Goal: Task Accomplishment & Management: Manage account settings

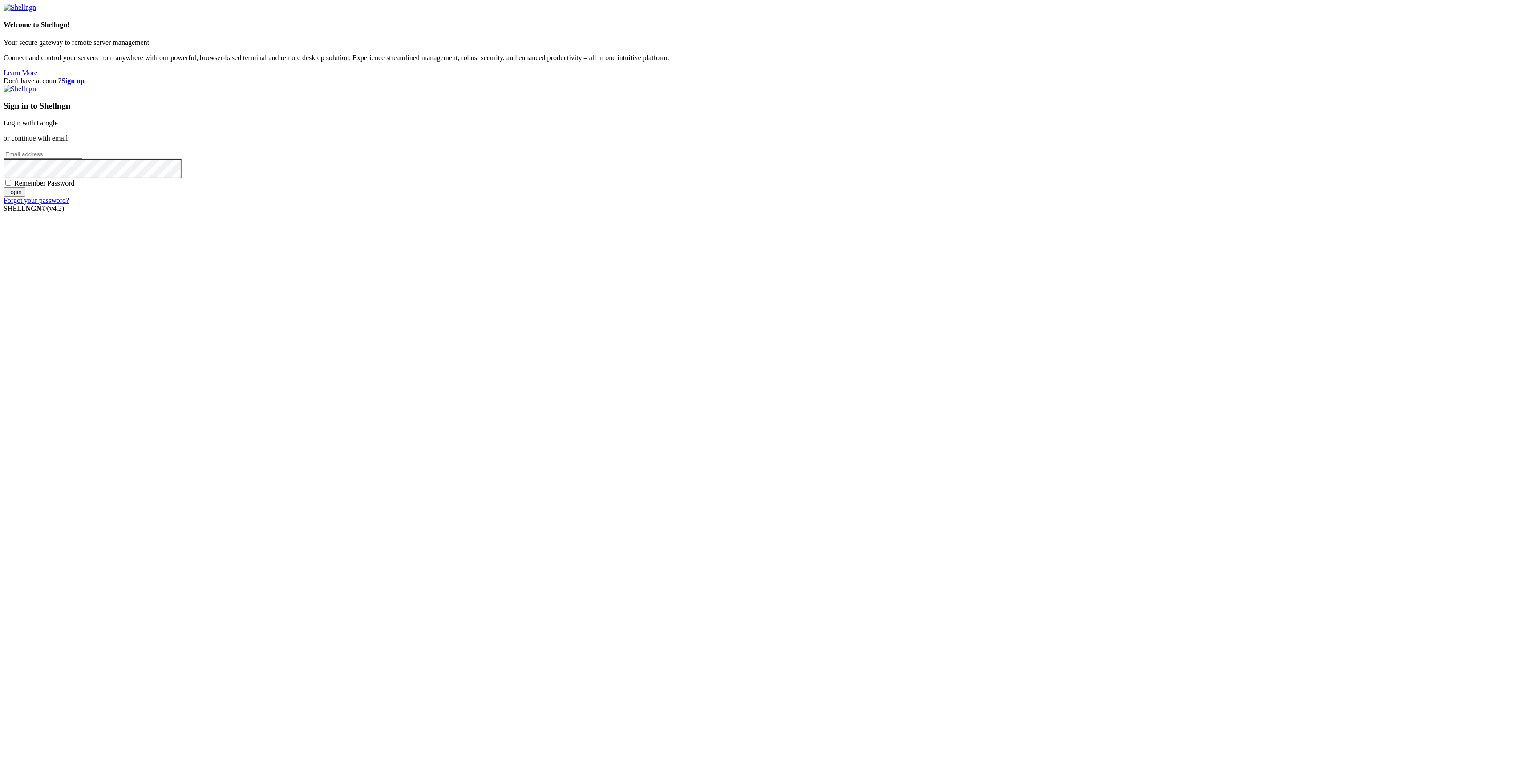
click at [82, 159] on input "email" at bounding box center [43, 154] width 79 height 9
type input "[EMAIL_ADDRESS][DOMAIN_NAME]"
click at [25, 197] on input "Login" at bounding box center [14, 192] width 22 height 9
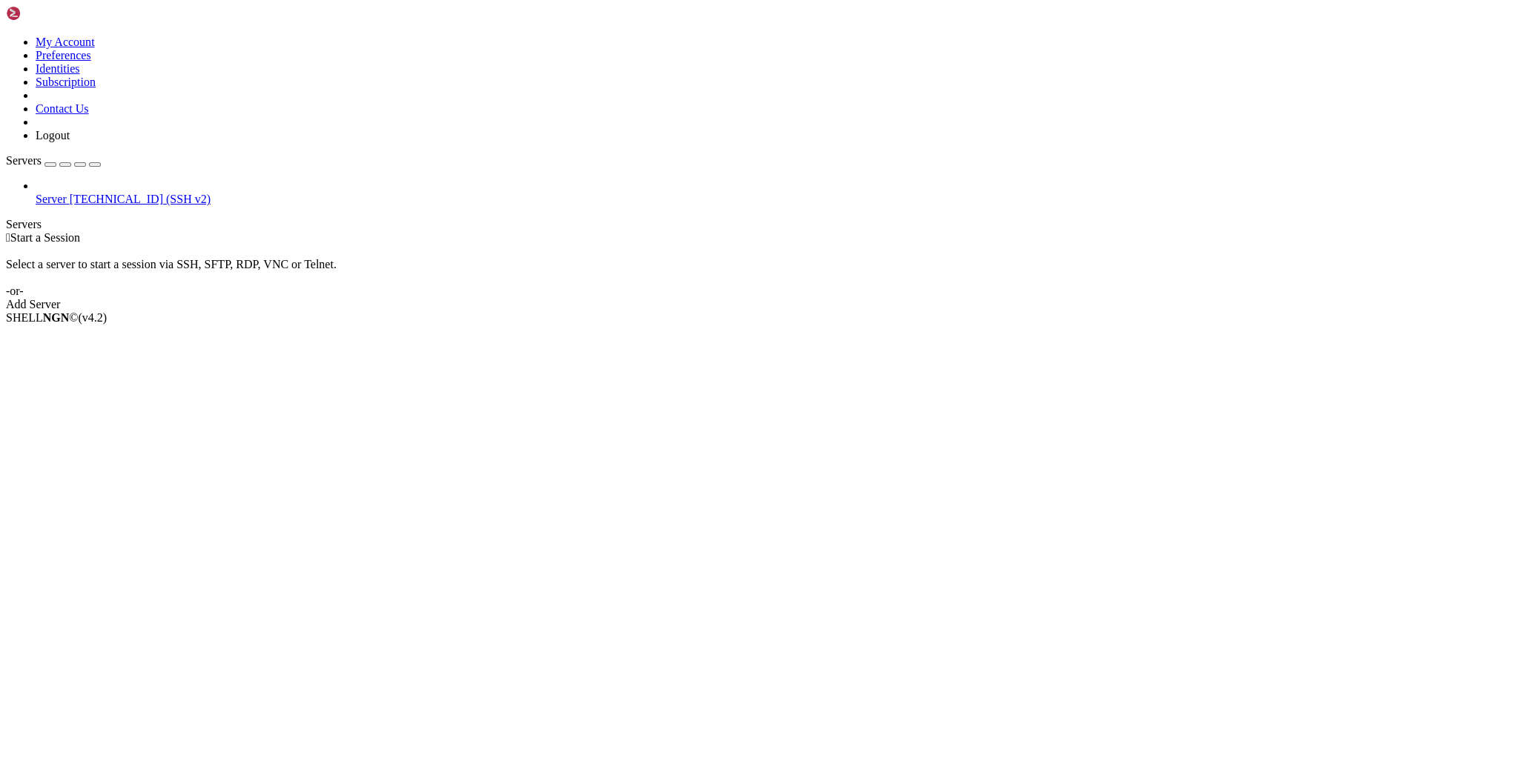
click at [67, 193] on span "Server" at bounding box center [51, 199] width 31 height 13
click at [137, 193] on link "Server [TECHNICAL_ID] (SSH v2)" at bounding box center [772, 200] width 1473 height 14
click at [136, 193] on link "Server [TECHNICAL_ID] (SSH v2)" at bounding box center [772, 200] width 1473 height 14
click at [66, 193] on span "Server" at bounding box center [51, 199] width 31 height 13
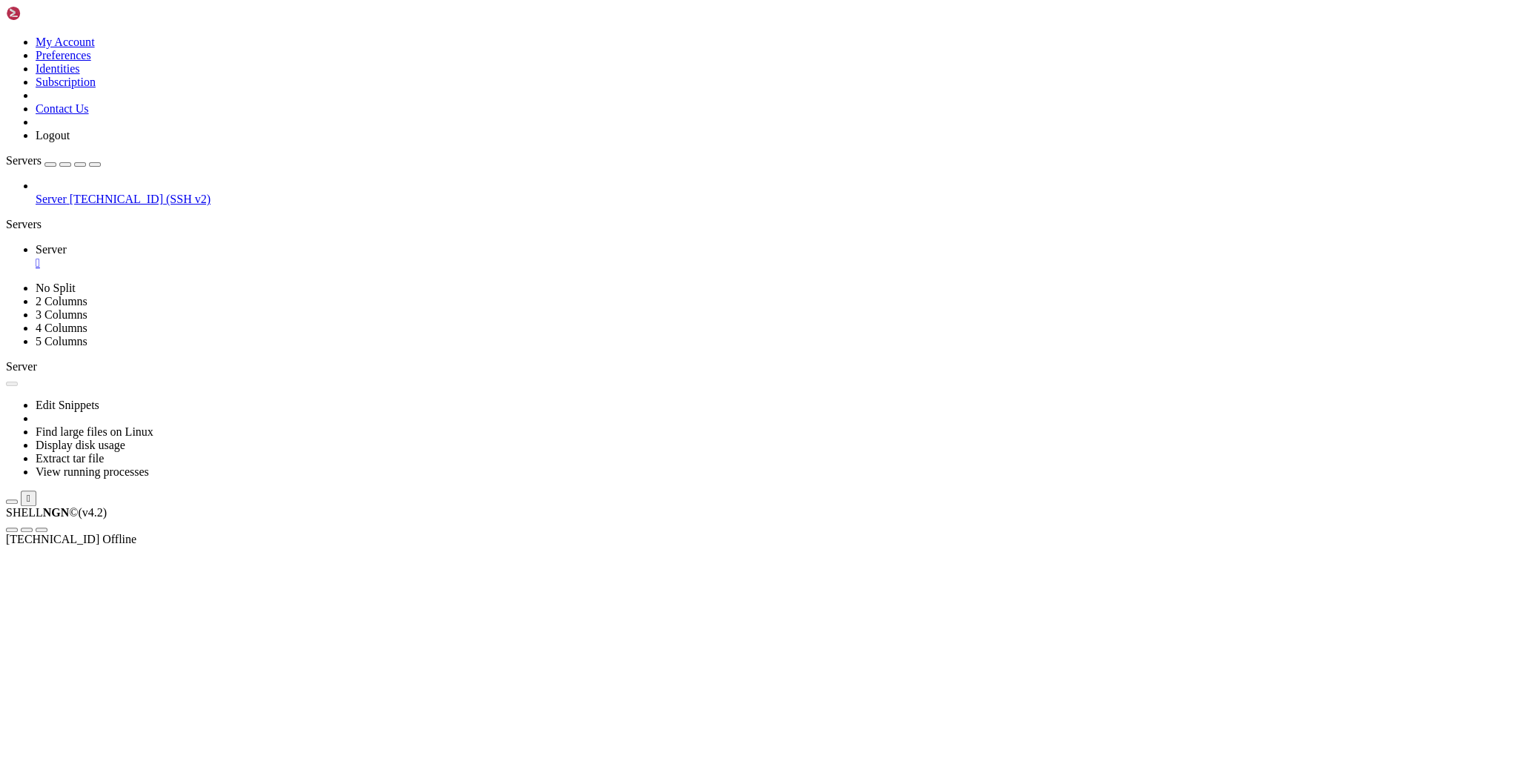
click at [63, 193] on span "Server" at bounding box center [51, 199] width 31 height 13
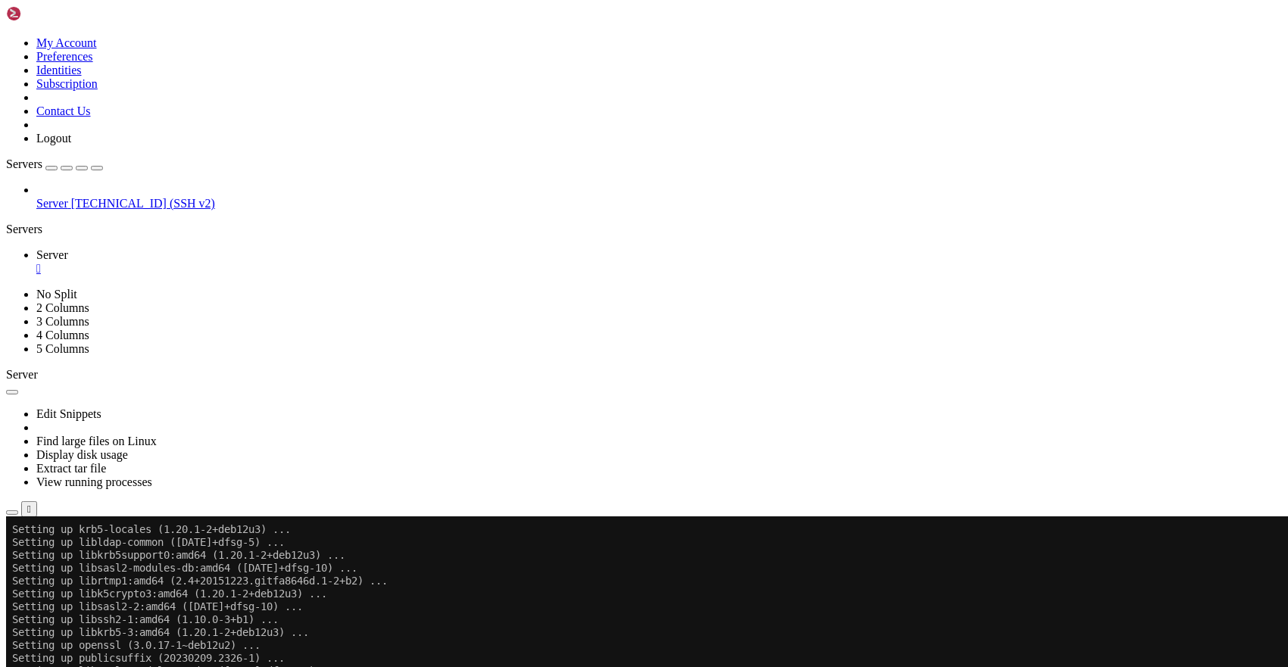
scroll to position [2008, 0]
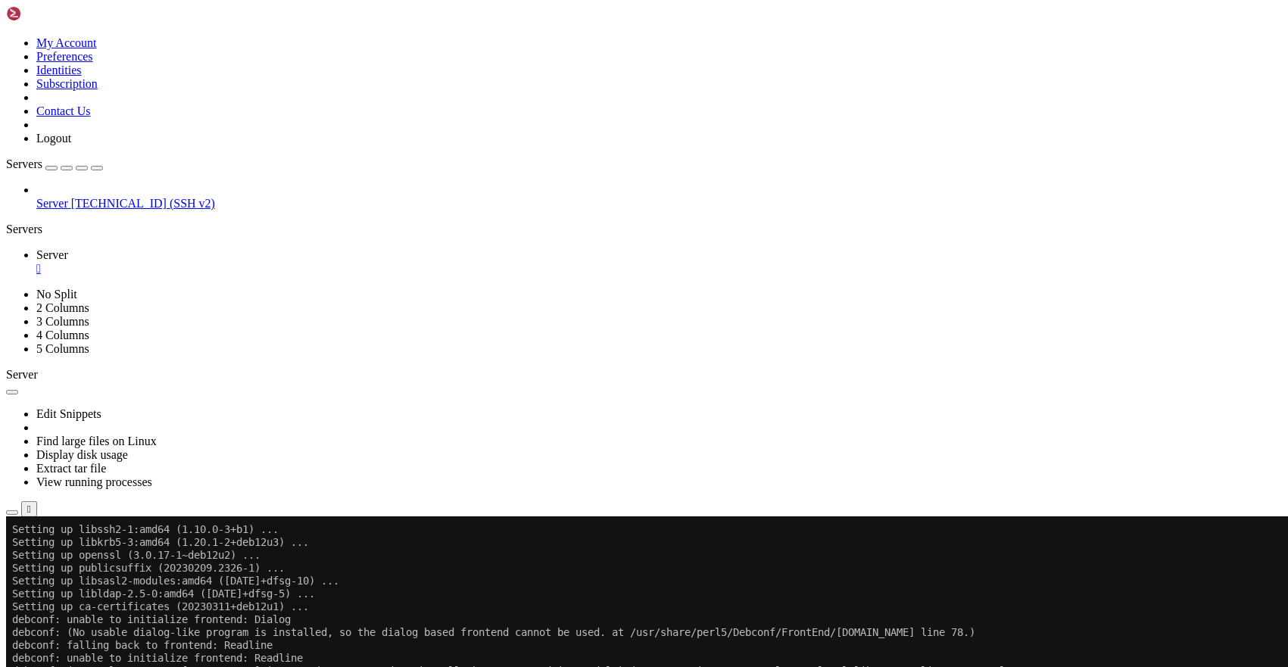
drag, startPoint x: 164, startPoint y: 1031, endPoint x: 351, endPoint y: 1025, distance: 186.4
drag, startPoint x: 371, startPoint y: 1029, endPoint x: 89, endPoint y: 1034, distance: 281.7
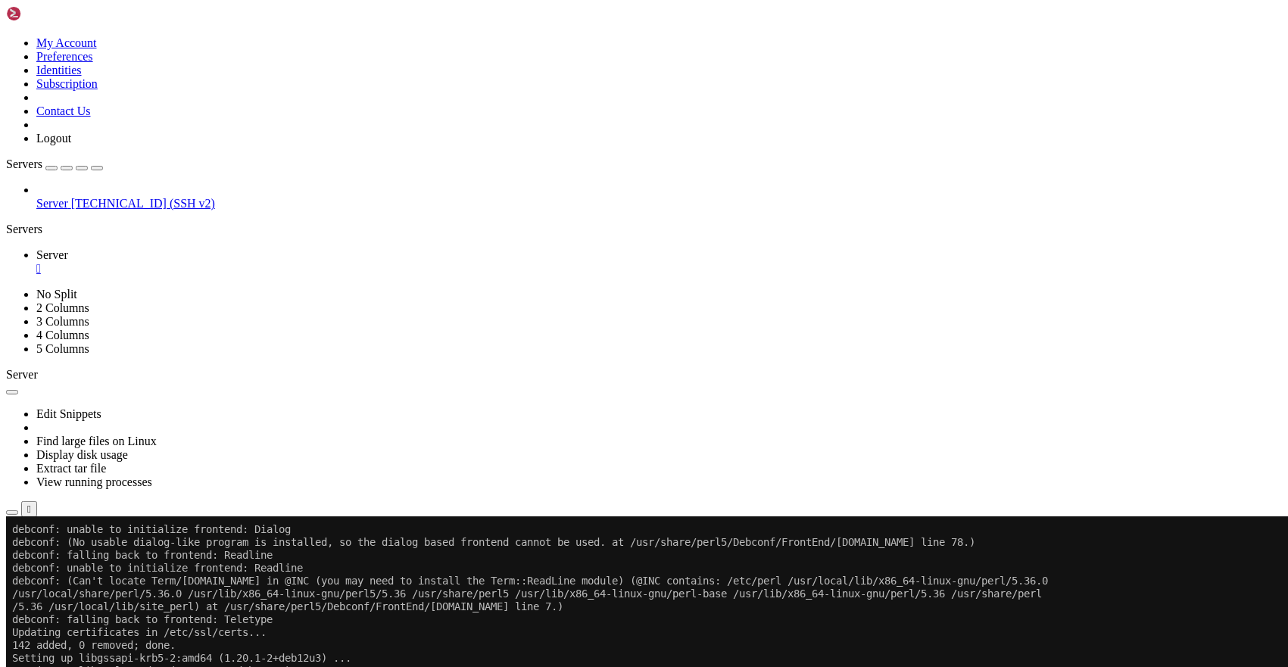
drag, startPoint x: 92, startPoint y: 1034, endPoint x: 367, endPoint y: 1030, distance: 275.6
drag, startPoint x: 65, startPoint y: 1006, endPoint x: 86, endPoint y: 1010, distance: 20.8
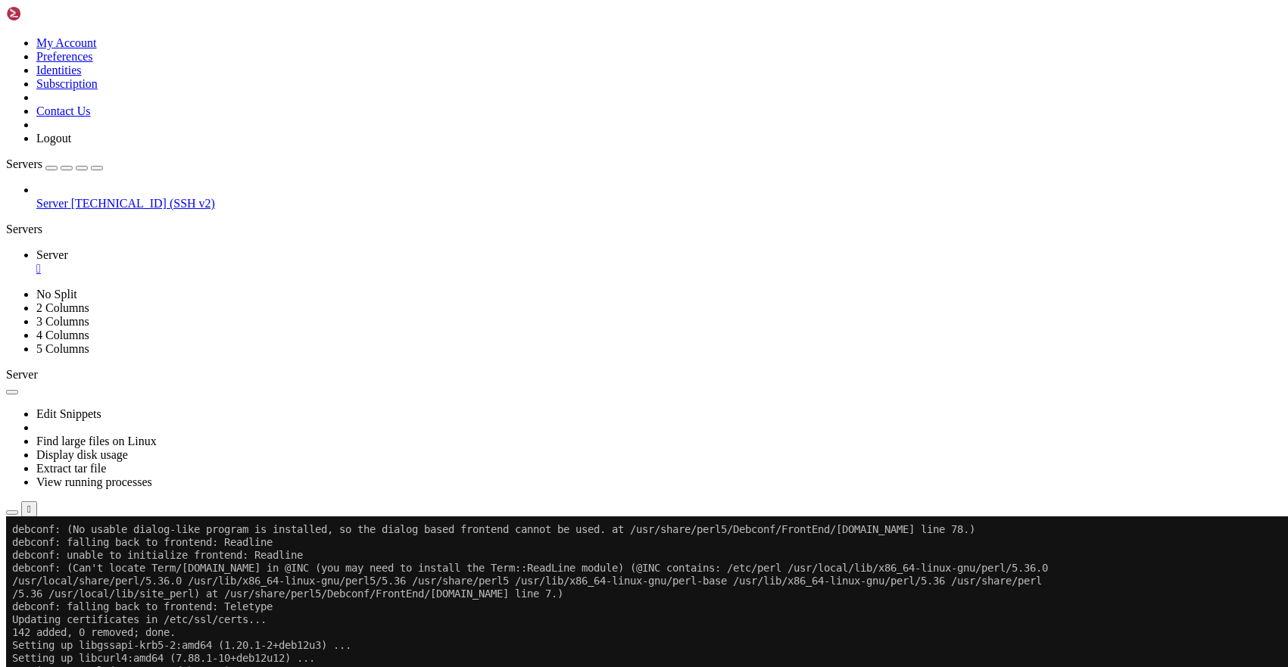
scroll to position [2124, 0]
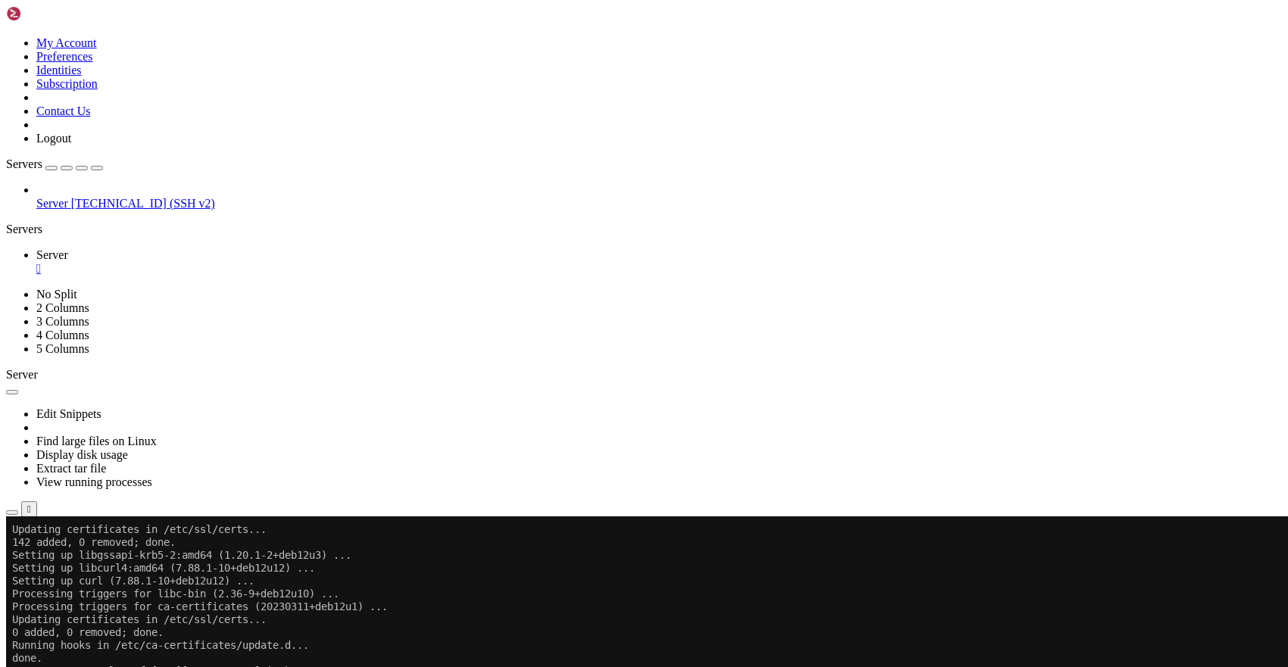
scroll to position [2201, 0]
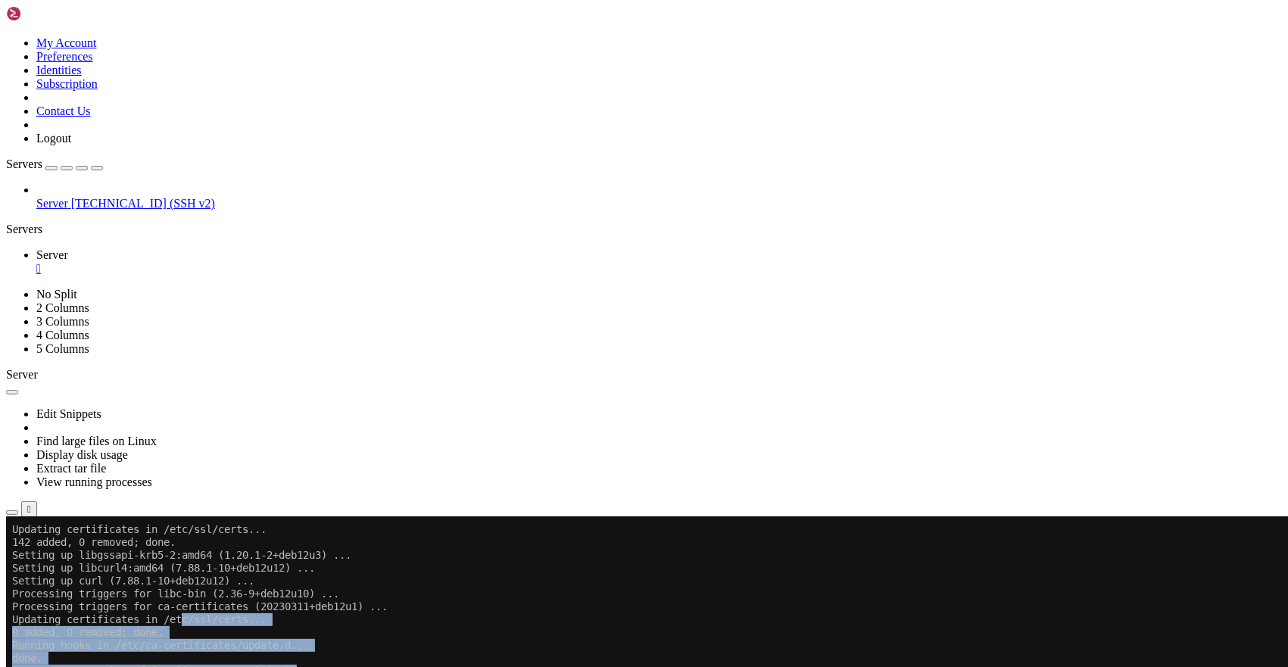
drag, startPoint x: 188, startPoint y: 625, endPoint x: 577, endPoint y: 1030, distance: 561.8
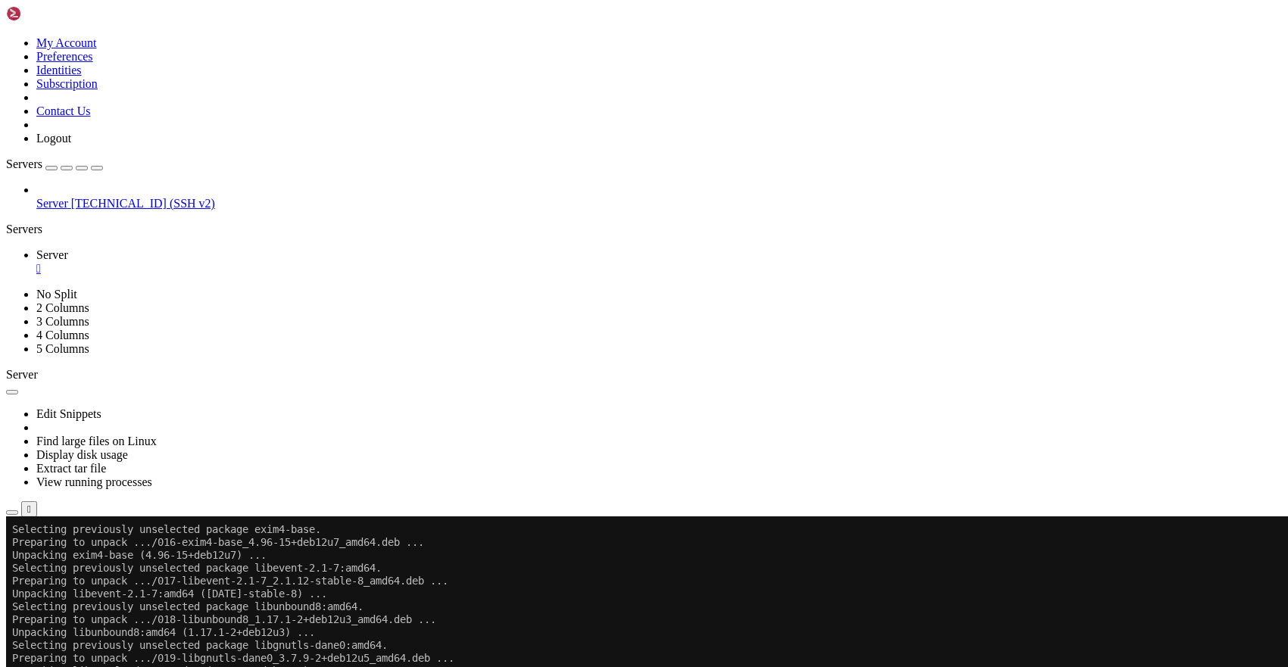
scroll to position [7723, 0]
drag, startPoint x: 176, startPoint y: 1049, endPoint x: 6, endPoint y: 695, distance: 392.9
click at [110, 211] on div "Server [TECHNICAL_ID] (SSH v2)" at bounding box center [644, 196] width 1276 height 27
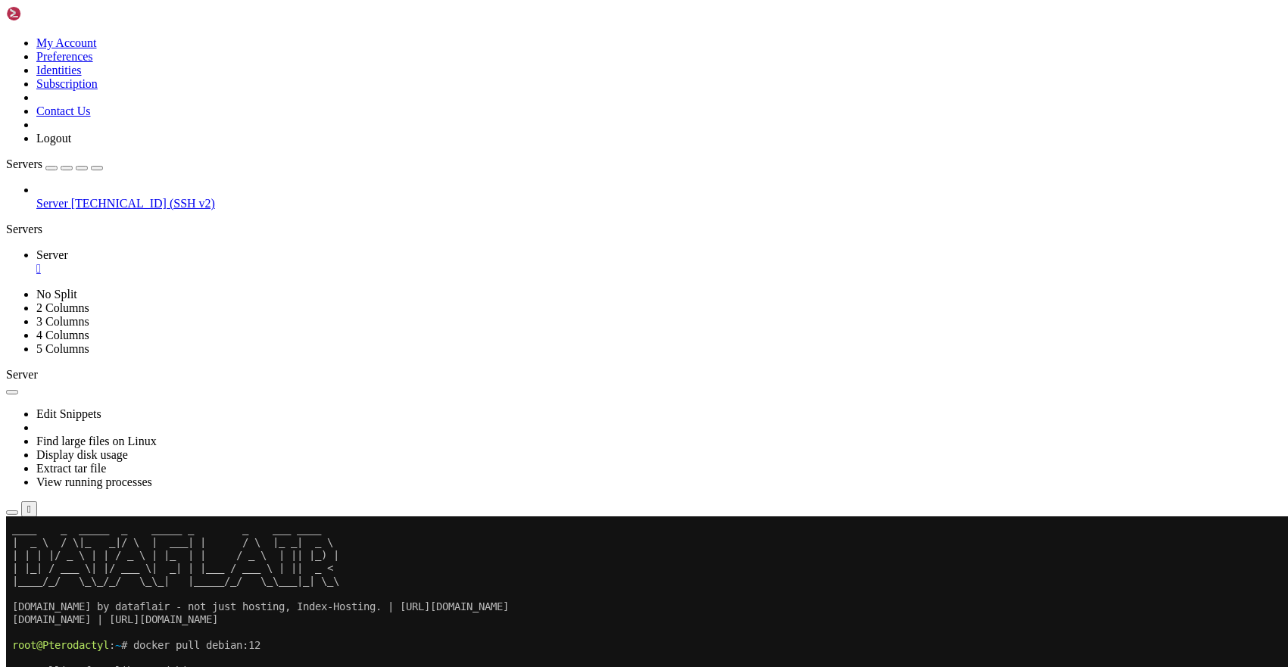
scroll to position [0, 0]
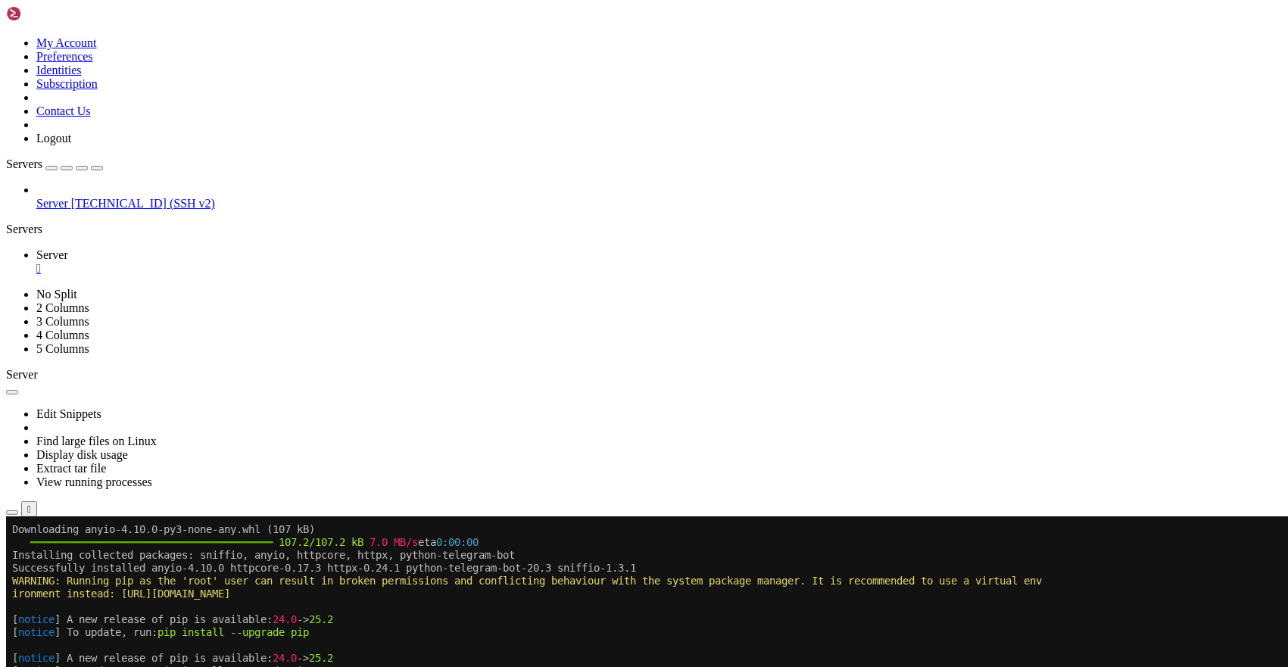
scroll to position [16438, 0]
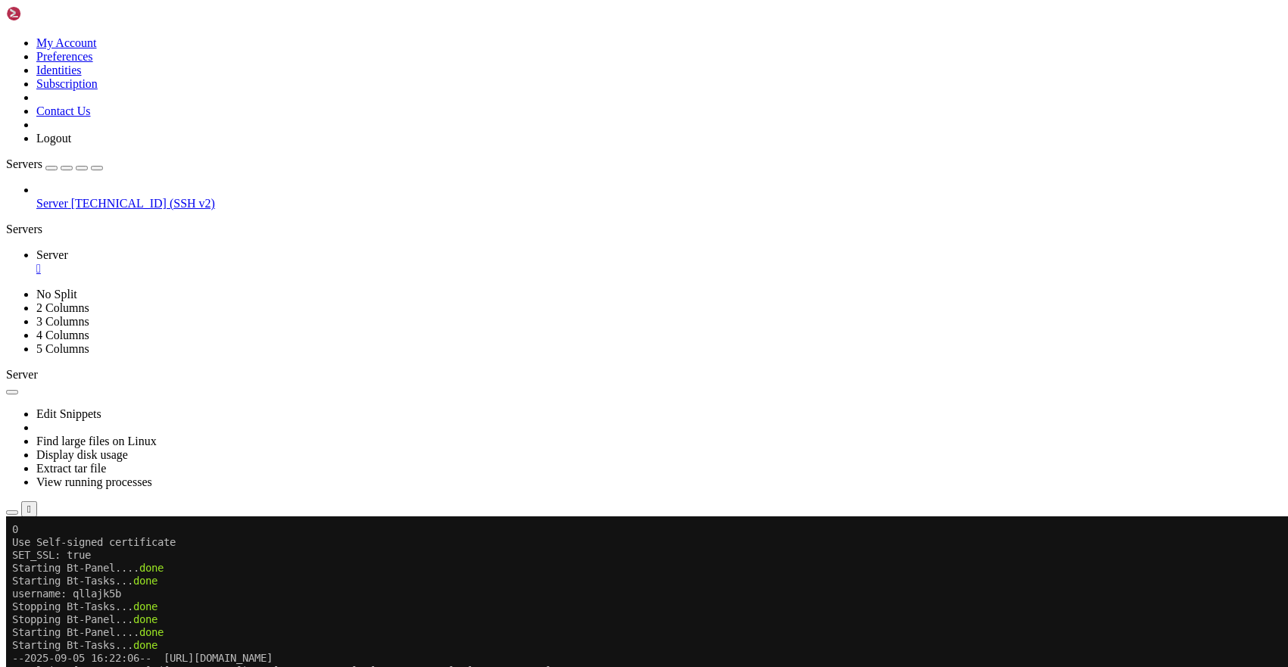
drag, startPoint x: 178, startPoint y: 965, endPoint x: 410, endPoint y: 969, distance: 231.7
drag, startPoint x: 79, startPoint y: 968, endPoint x: 126, endPoint y: 962, distance: 47.2
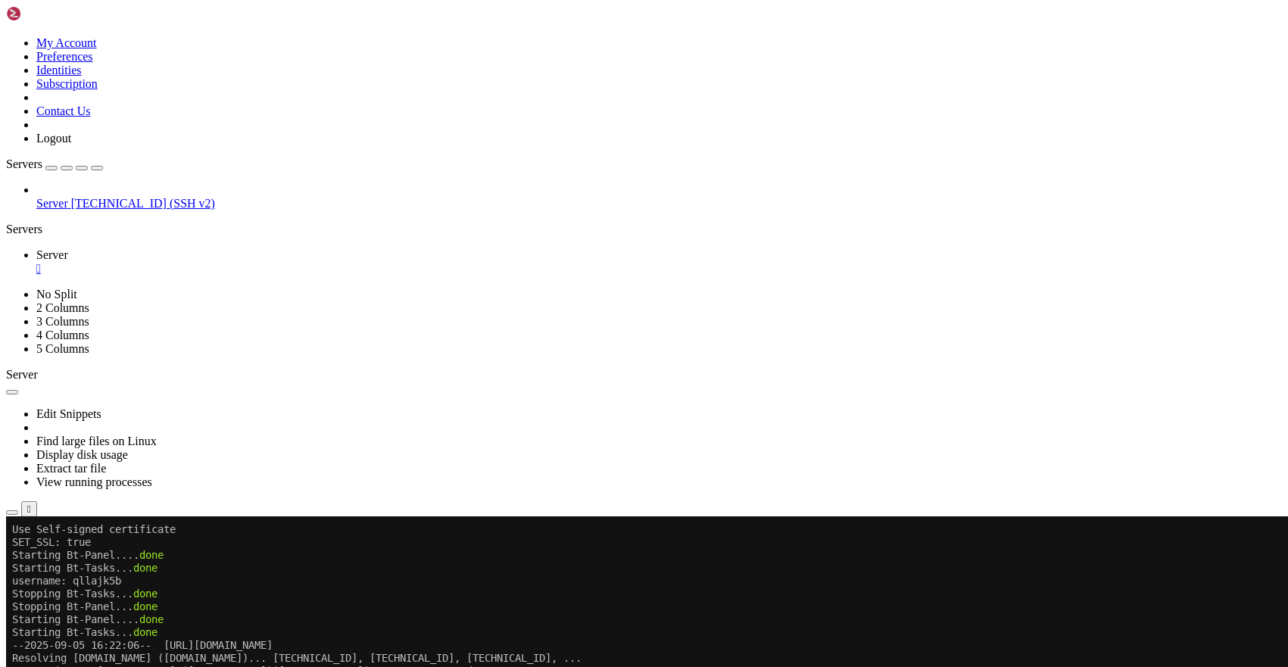
scroll to position [16464, 0]
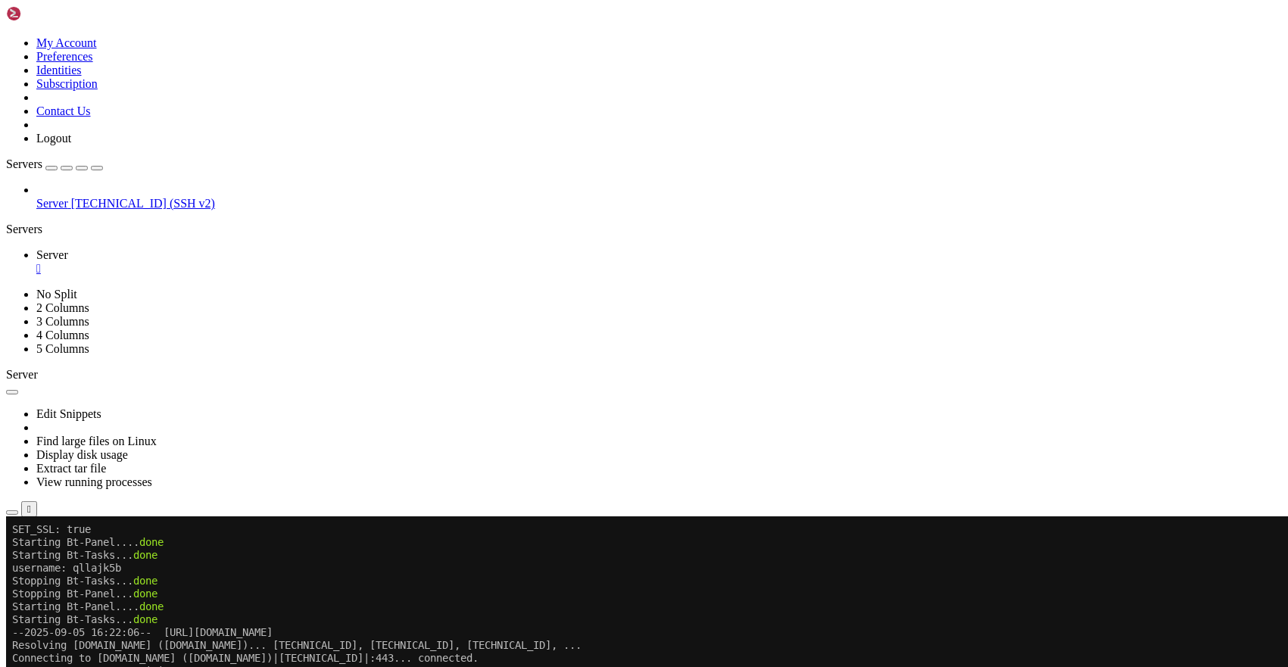
drag, startPoint x: 126, startPoint y: 965, endPoint x: 77, endPoint y: 965, distance: 49.2
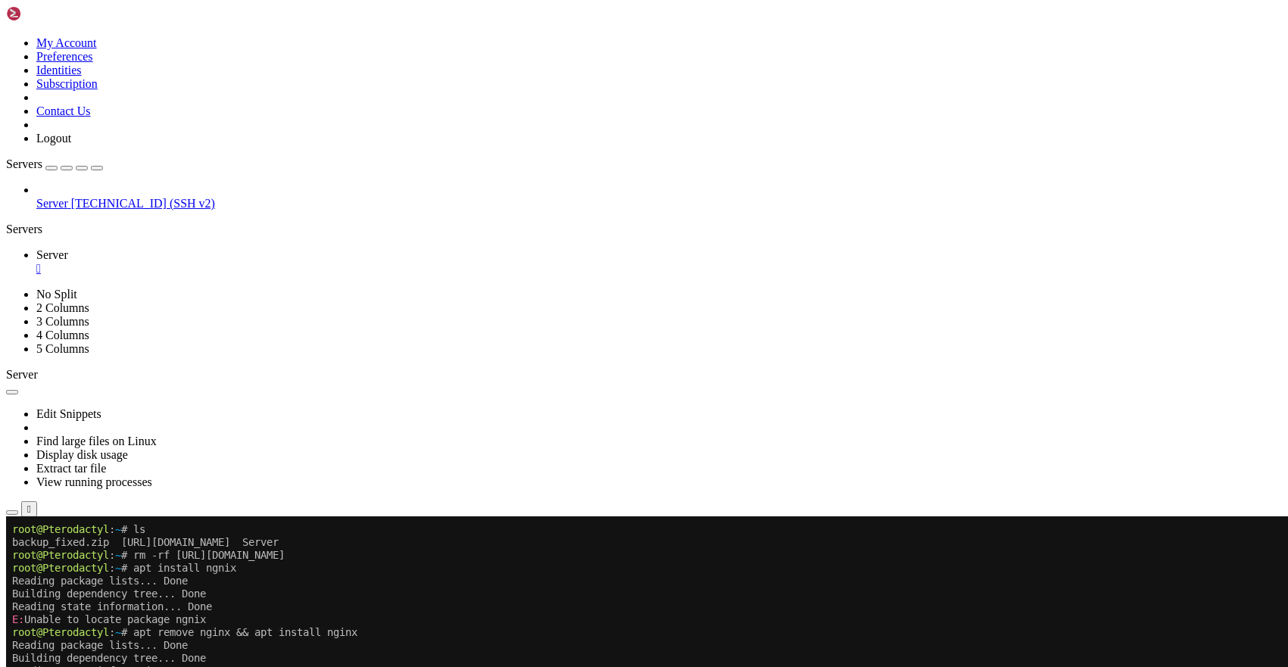
scroll to position [17017, 0]
drag, startPoint x: 135, startPoint y: 1003, endPoint x: 157, endPoint y: 998, distance: 23.2
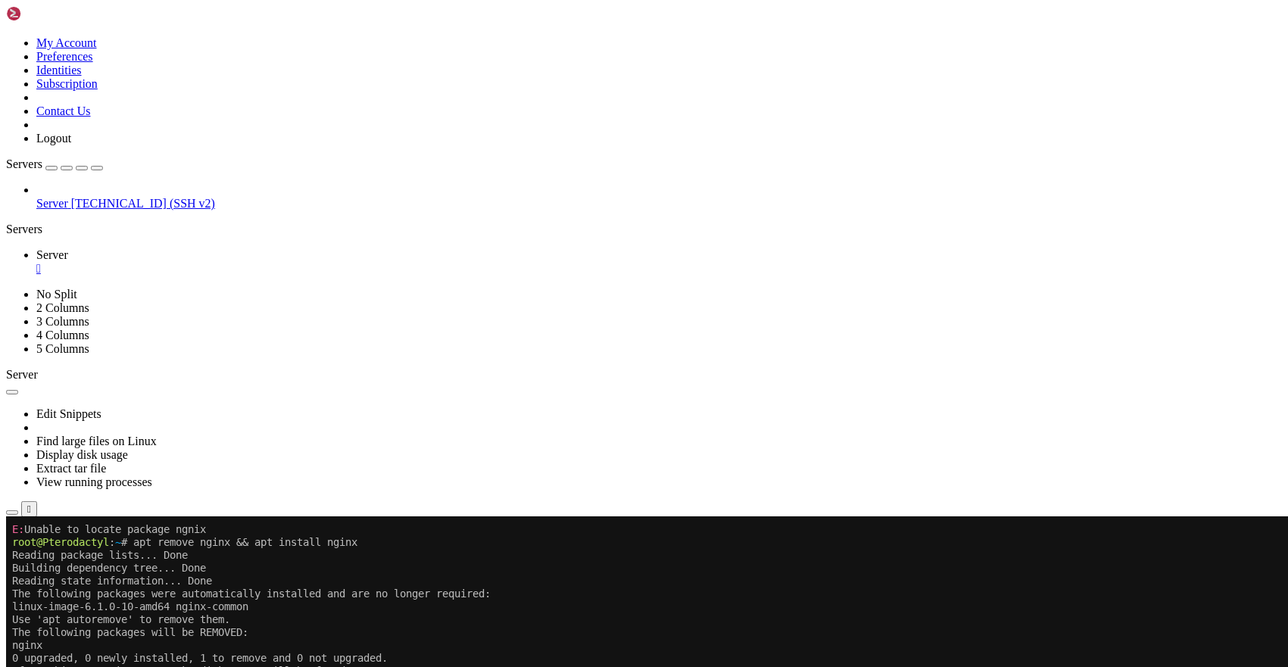
scroll to position [17159, 0]
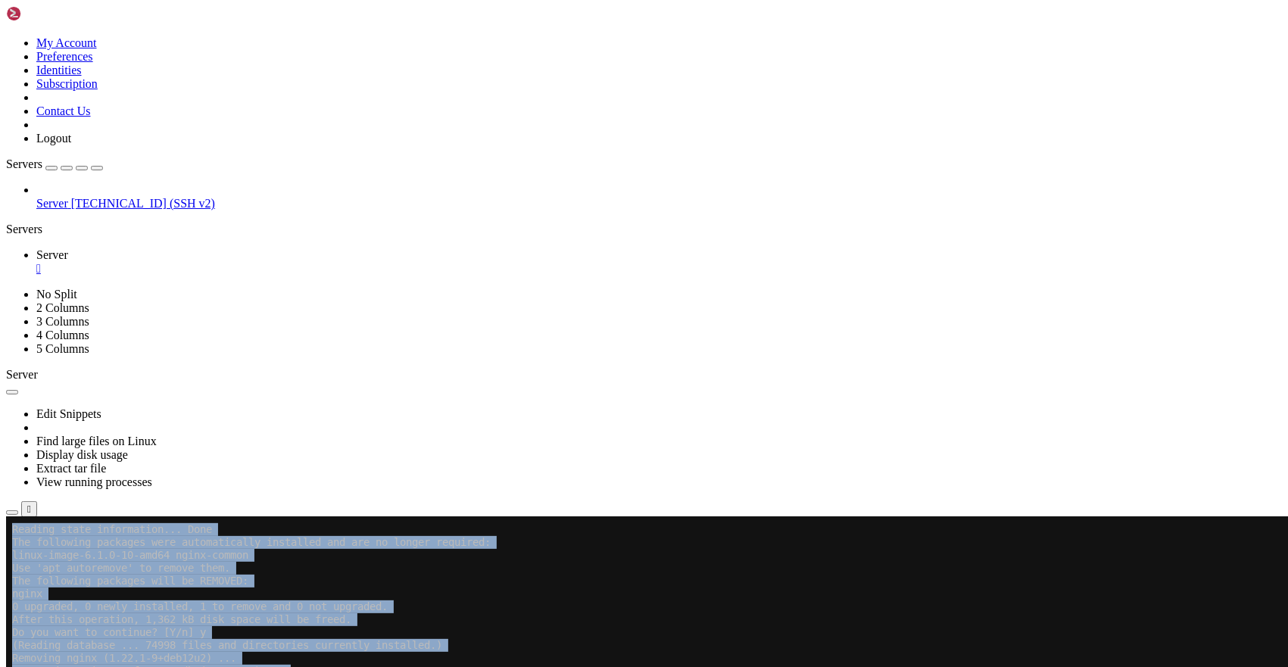
drag, startPoint x: 507, startPoint y: 1046, endPoint x: 975, endPoint y: 1096, distance: 469.9
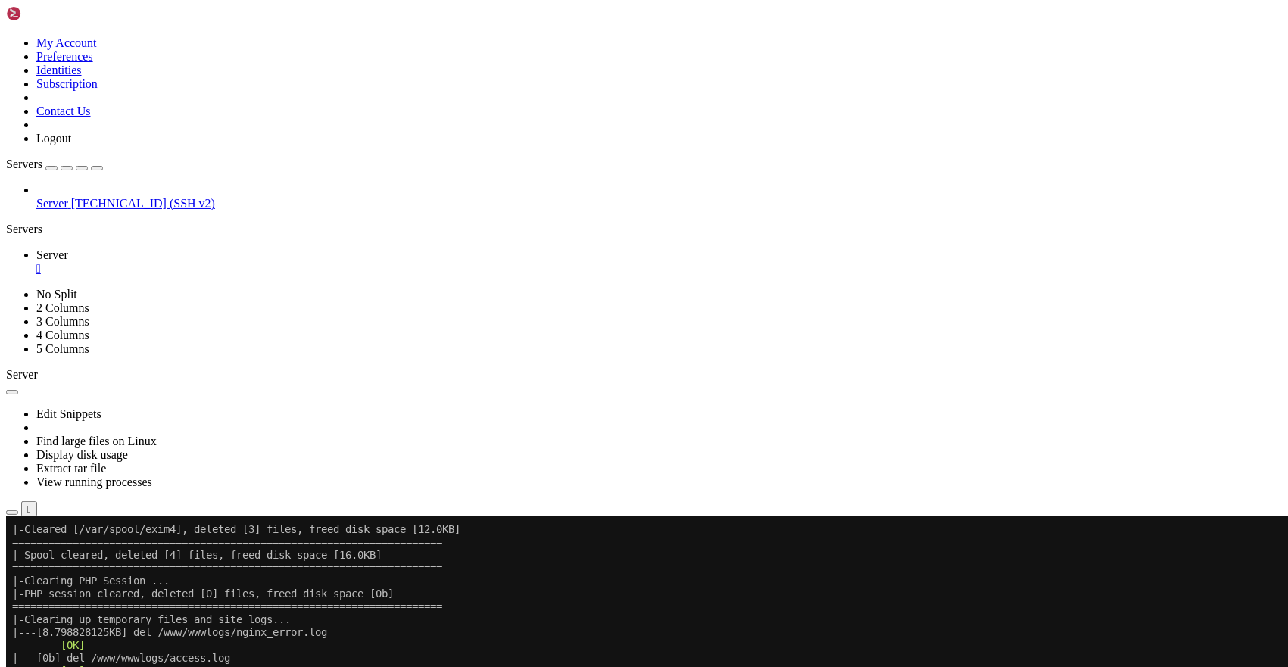
scroll to position [18845, 0]
click at [262, 262] on div "" at bounding box center [659, 269] width 1246 height 14
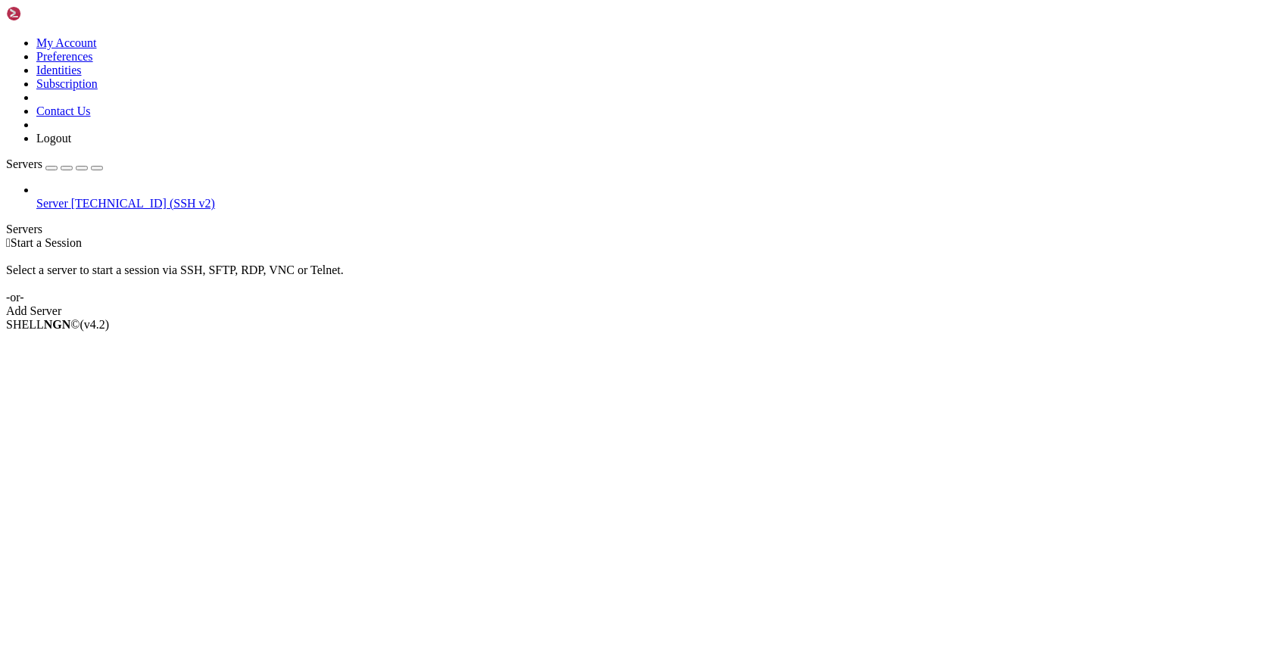
click at [778, 304] on link "Add Server" at bounding box center [644, 311] width 1276 height 14
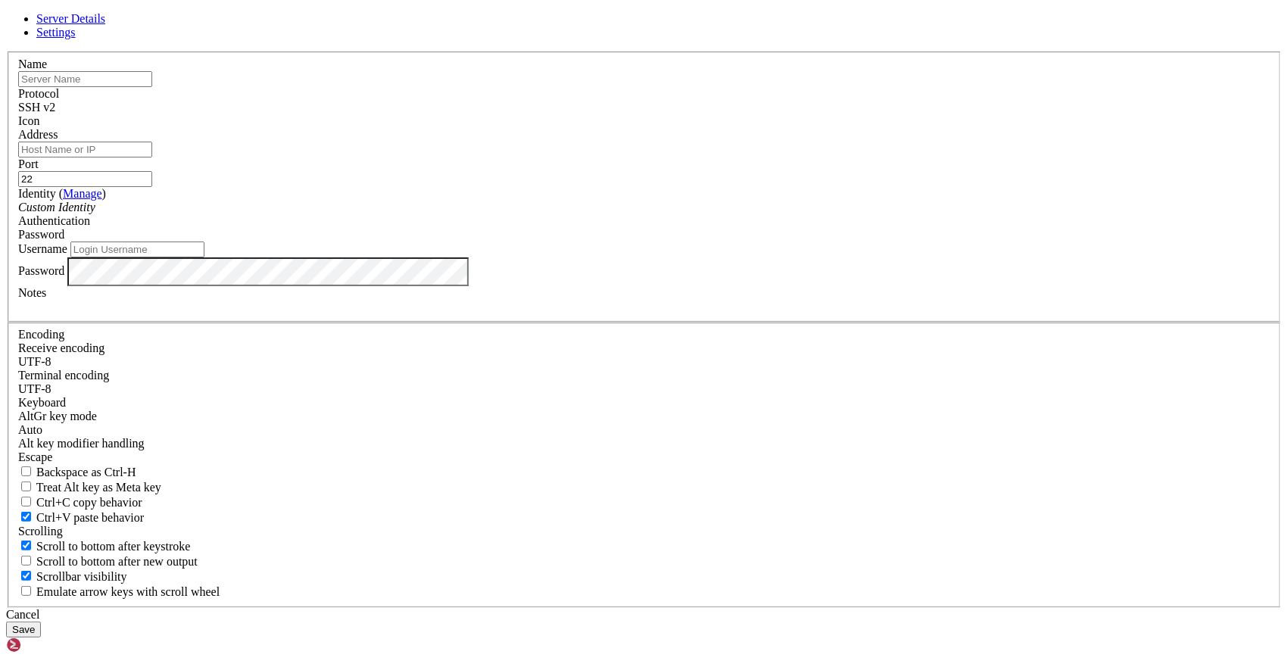
click at [58, 141] on label "Address" at bounding box center [37, 134] width 39 height 13
click at [152, 157] on input "Address" at bounding box center [85, 150] width 134 height 16
click at [152, 87] on input "text" at bounding box center [85, 79] width 134 height 16
type input "Websites"
click at [152, 157] on input "Address" at bounding box center [85, 150] width 134 height 16
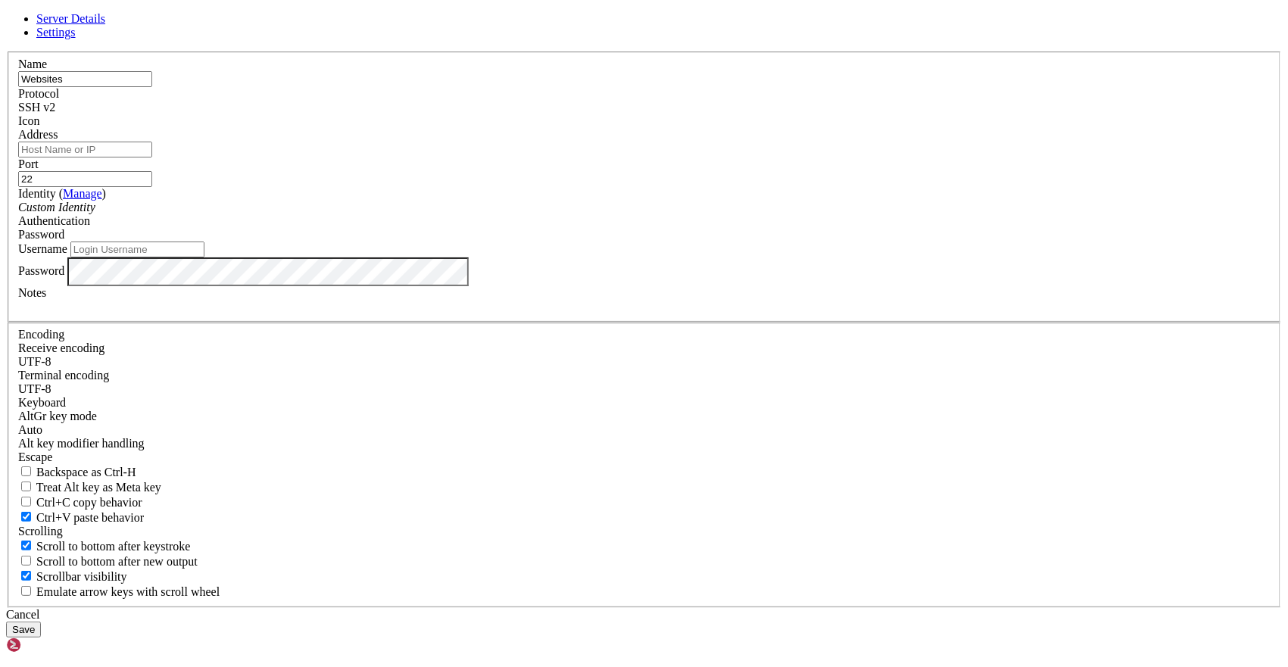
paste input "[TECHNICAL_ID]"
type input "[TECHNICAL_ID]"
click at [204, 257] on input "Username" at bounding box center [137, 250] width 134 height 16
type input "root"
click at [41, 622] on button "Save" at bounding box center [23, 630] width 35 height 16
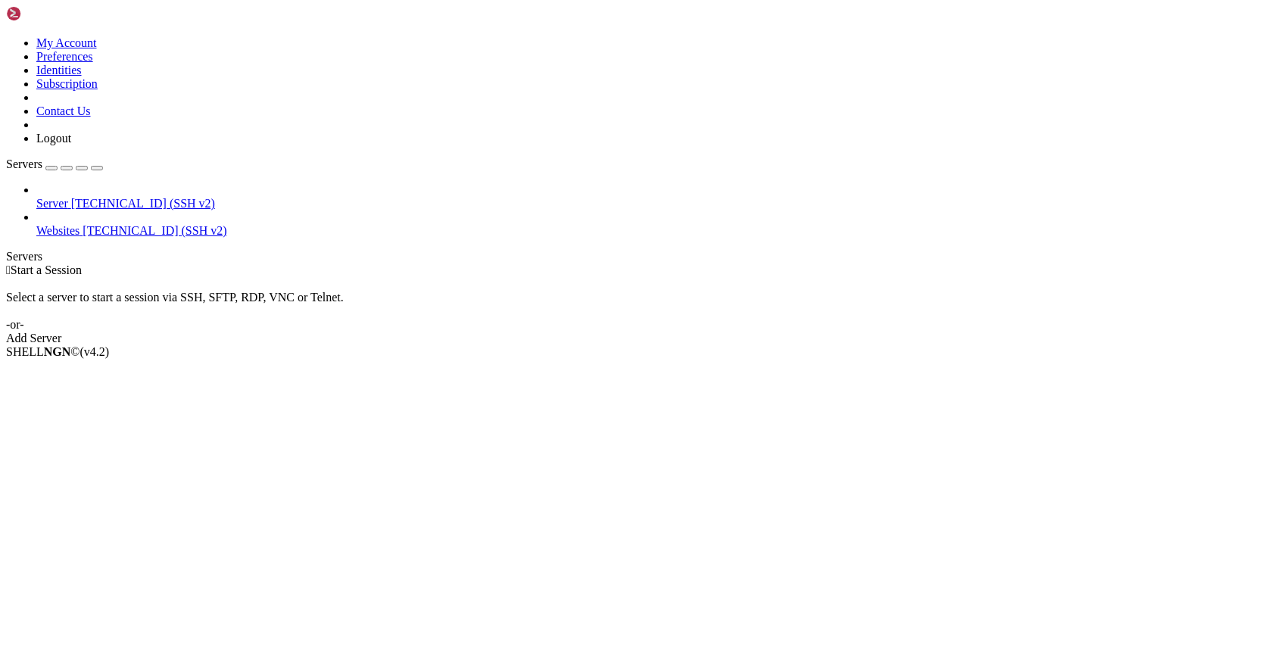
click at [80, 224] on span "Websites" at bounding box center [57, 230] width 43 height 13
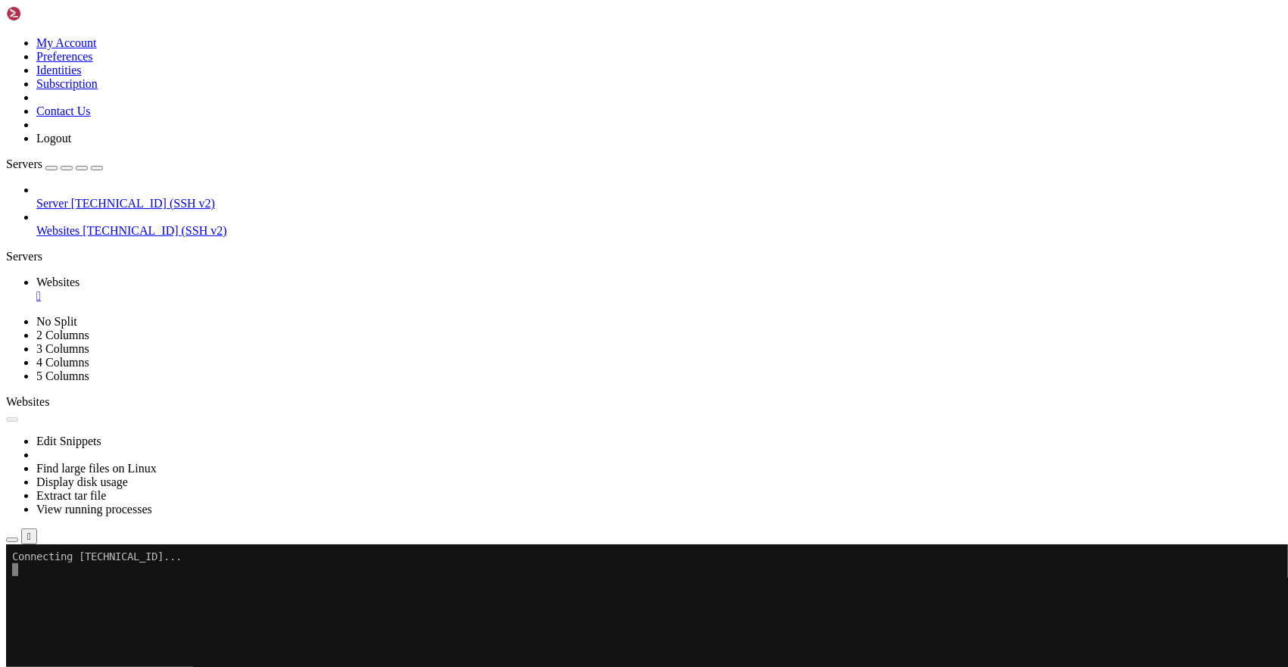
scroll to position [0, 0]
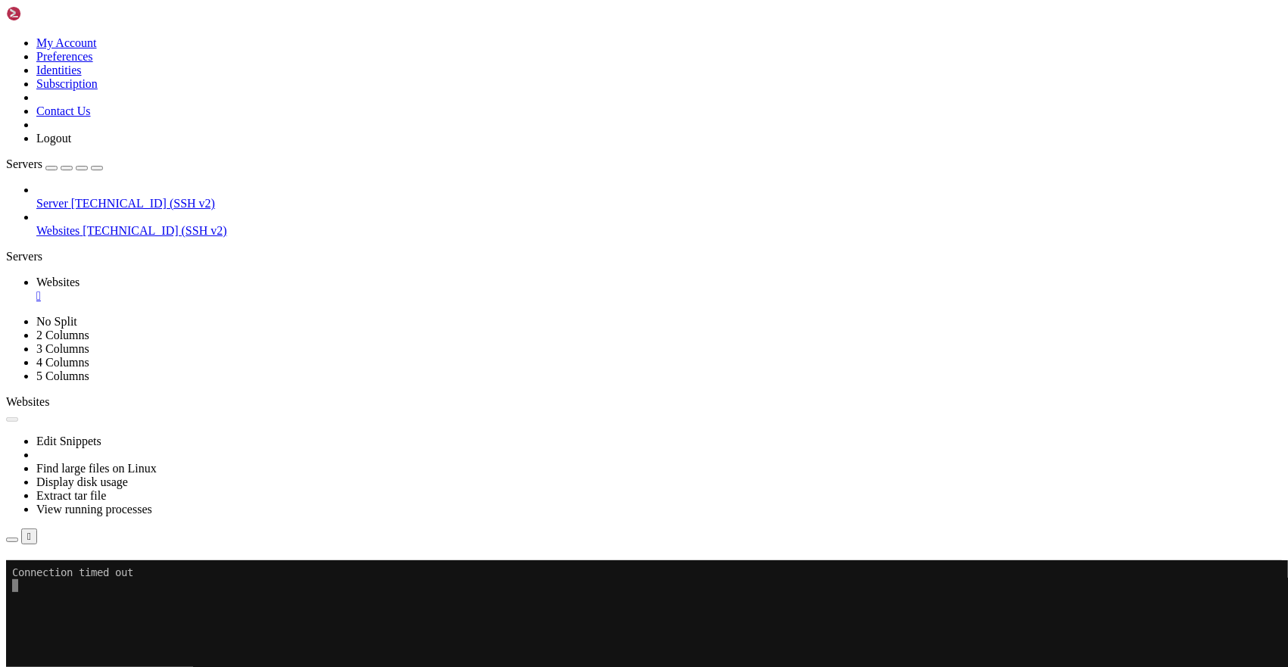
click at [67, 574] on button "Reconnect" at bounding box center [36, 582] width 61 height 16
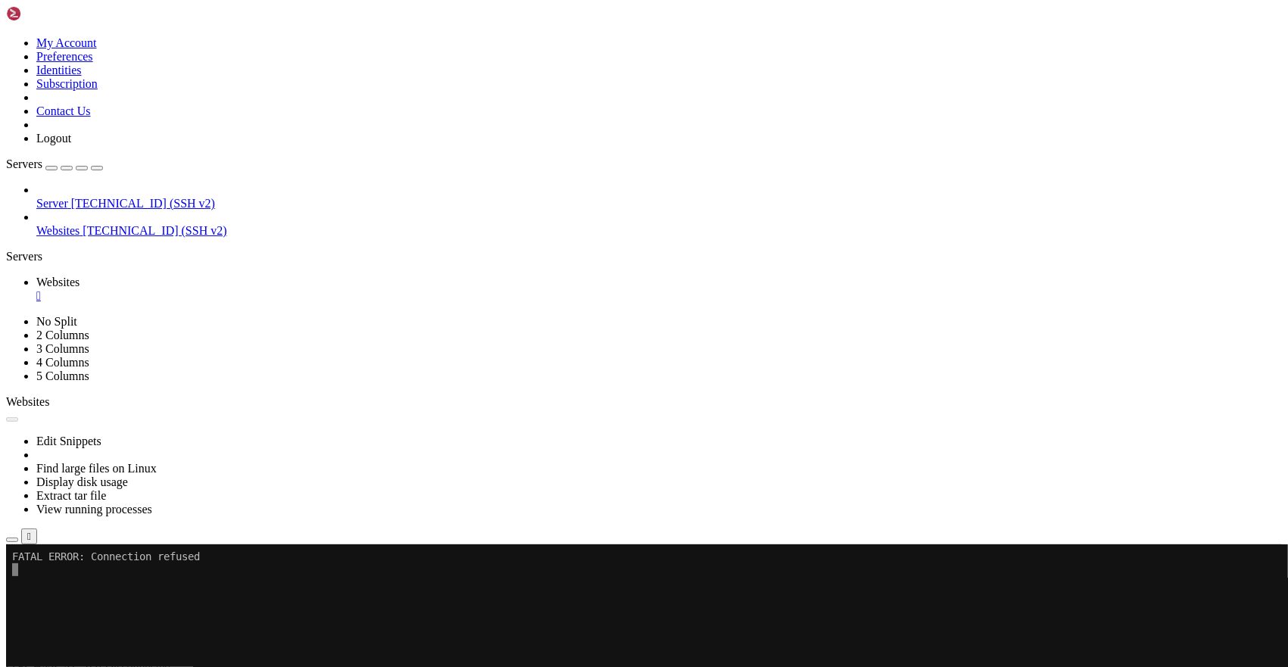
drag, startPoint x: 292, startPoint y: 639, endPoint x: -17, endPoint y: 536, distance: 326.4
click at [703, 587] on div "Reconnect" at bounding box center [644, 595] width 1276 height 16
drag, startPoint x: 709, startPoint y: 223, endPoint x: 519, endPoint y: 153, distance: 202.4
click at [67, 587] on button "Reconnect" at bounding box center [36, 595] width 61 height 16
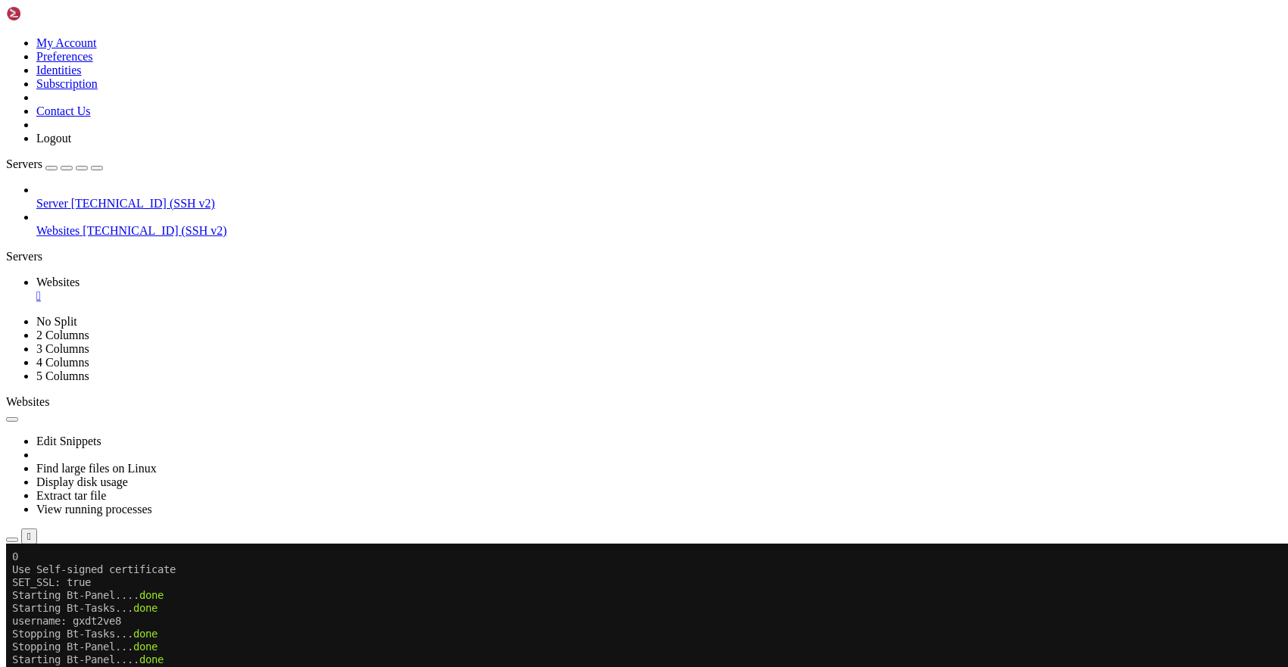
scroll to position [18369, 0]
drag, startPoint x: 405, startPoint y: 995, endPoint x: 179, endPoint y: 996, distance: 226.4
drag, startPoint x: 354, startPoint y: 1192, endPoint x: 150, endPoint y: 1110, distance: 220.2
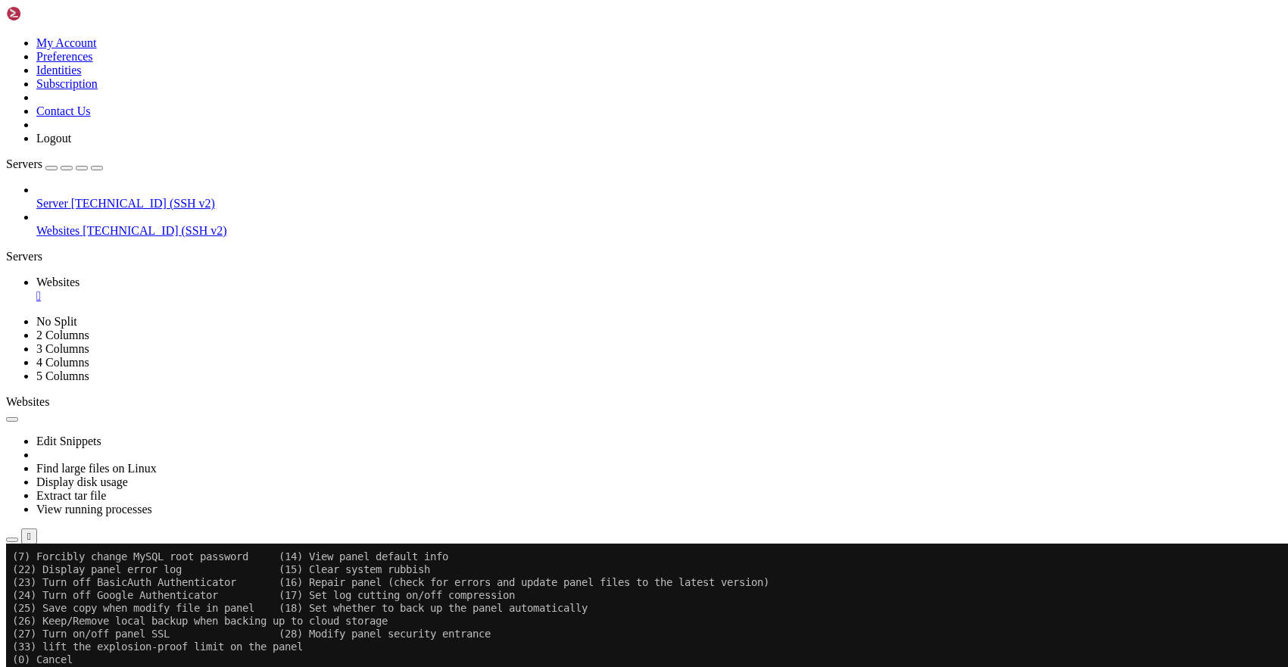
scroll to position [19643, 0]
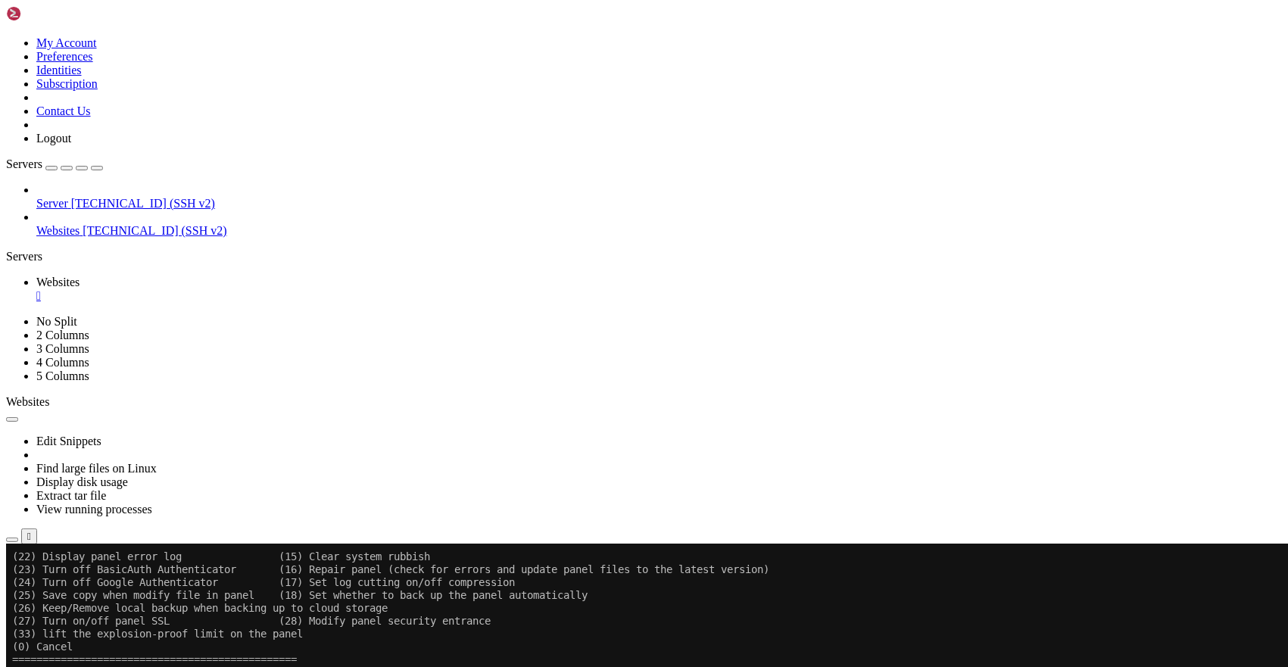
drag, startPoint x: 308, startPoint y: 778, endPoint x: 403, endPoint y: 781, distance: 94.7
drag, startPoint x: 26, startPoint y: 806, endPoint x: 43, endPoint y: 803, distance: 17.6
drag, startPoint x: 39, startPoint y: 810, endPoint x: 51, endPoint y: 811, distance: 12.1
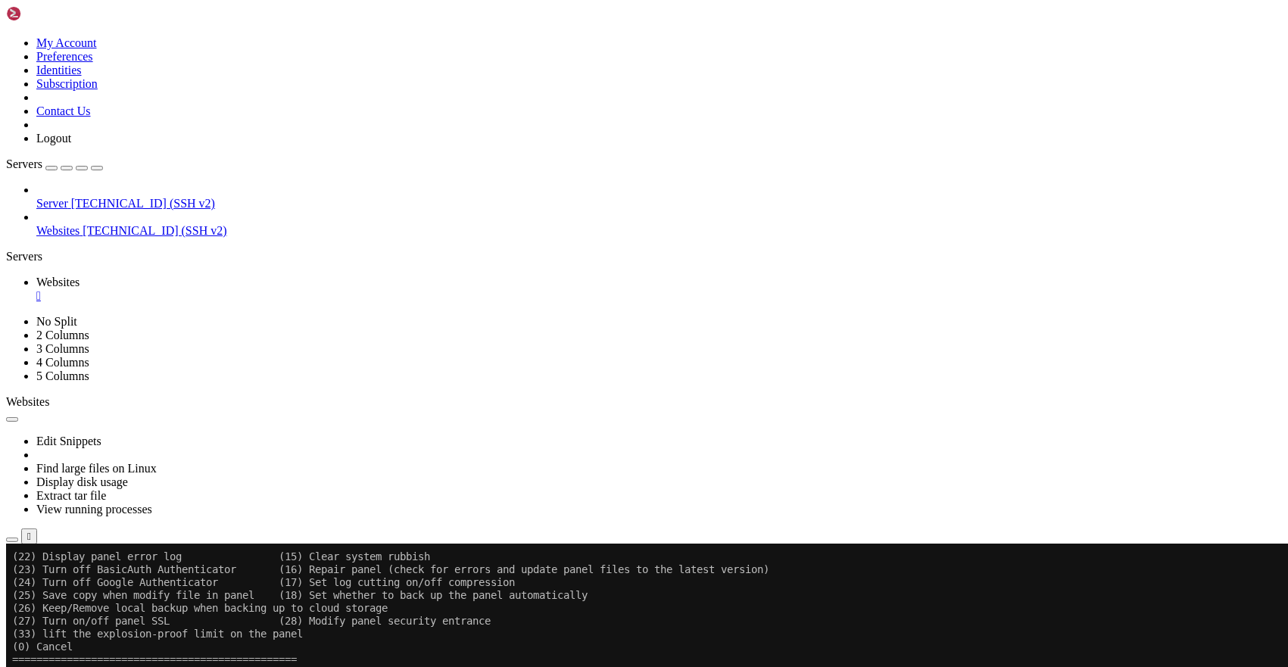
drag, startPoint x: 52, startPoint y: 831, endPoint x: 65, endPoint y: 831, distance: 12.9
drag, startPoint x: 74, startPoint y: 862, endPoint x: 85, endPoint y: 867, distance: 11.9
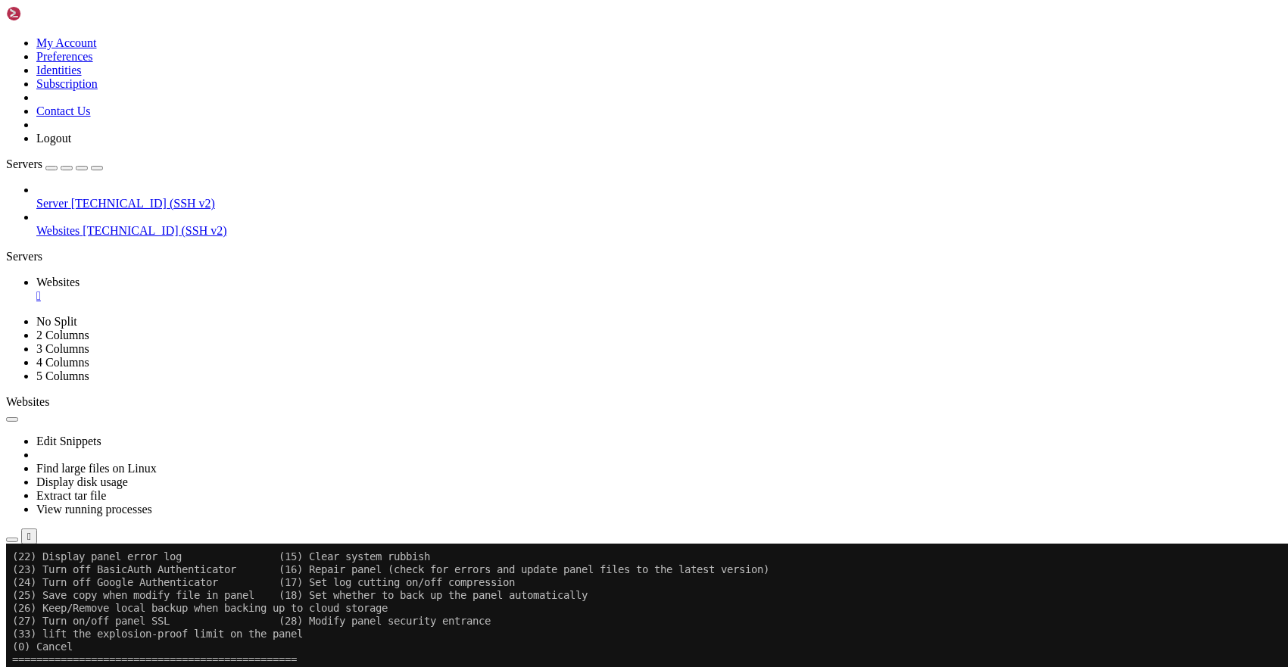
drag, startPoint x: 89, startPoint y: 887, endPoint x: 133, endPoint y: 887, distance: 44.7
drag, startPoint x: 118, startPoint y: 908, endPoint x: 124, endPoint y: 918, distance: 11.6
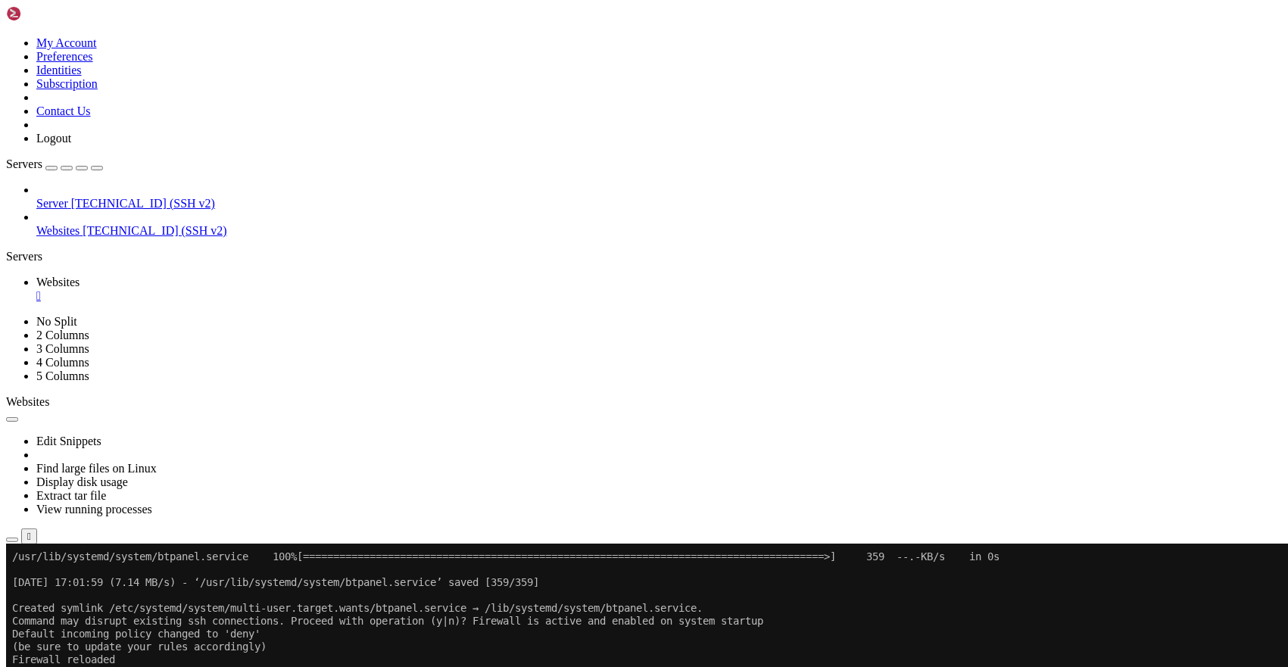
scroll to position [18482, 0]
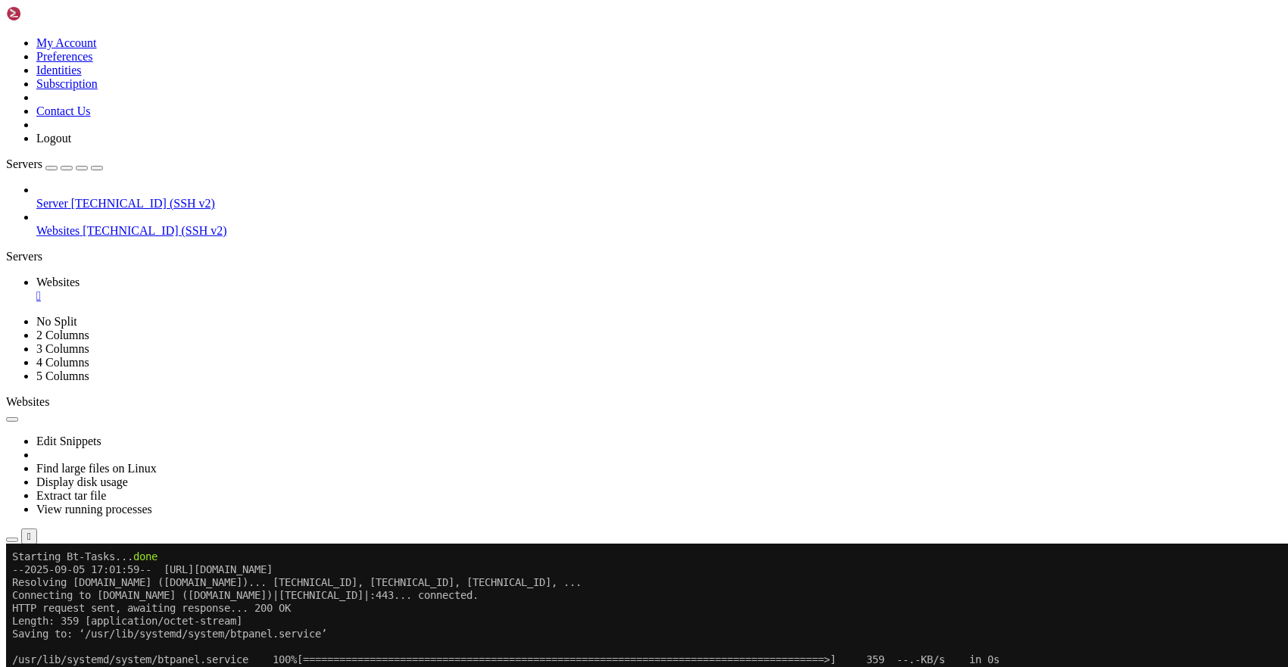
drag, startPoint x: 177, startPoint y: 864, endPoint x: 410, endPoint y: 863, distance: 233.2
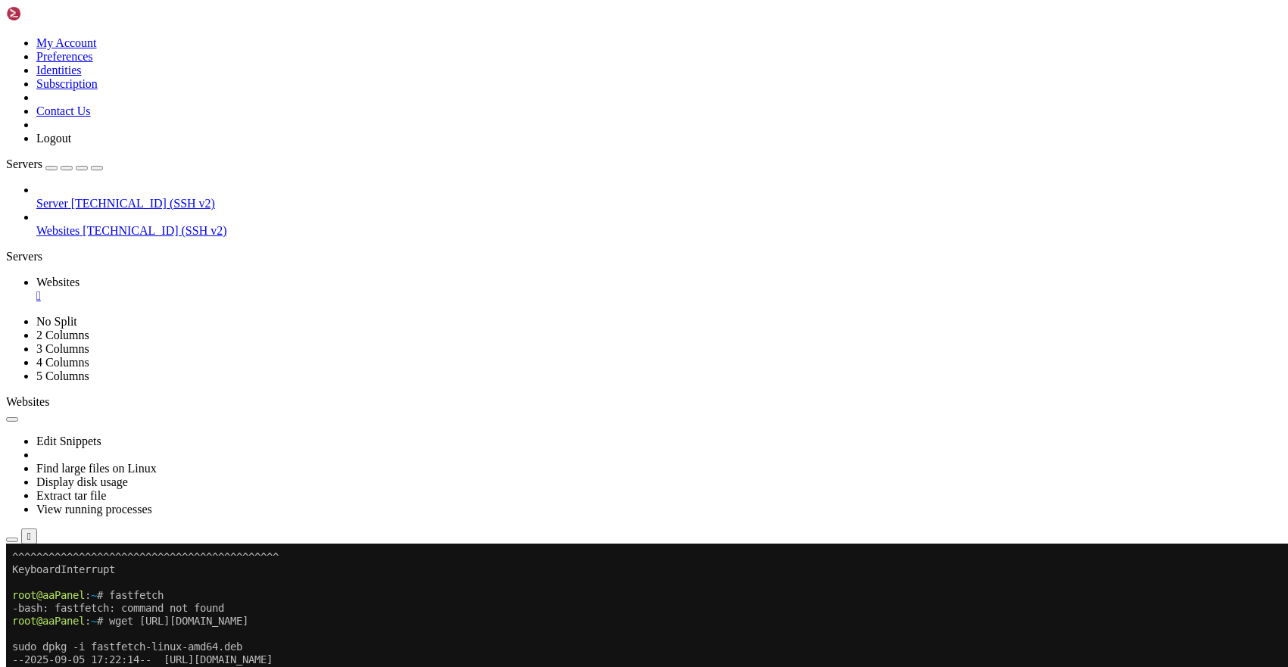
scroll to position [20544, 0]
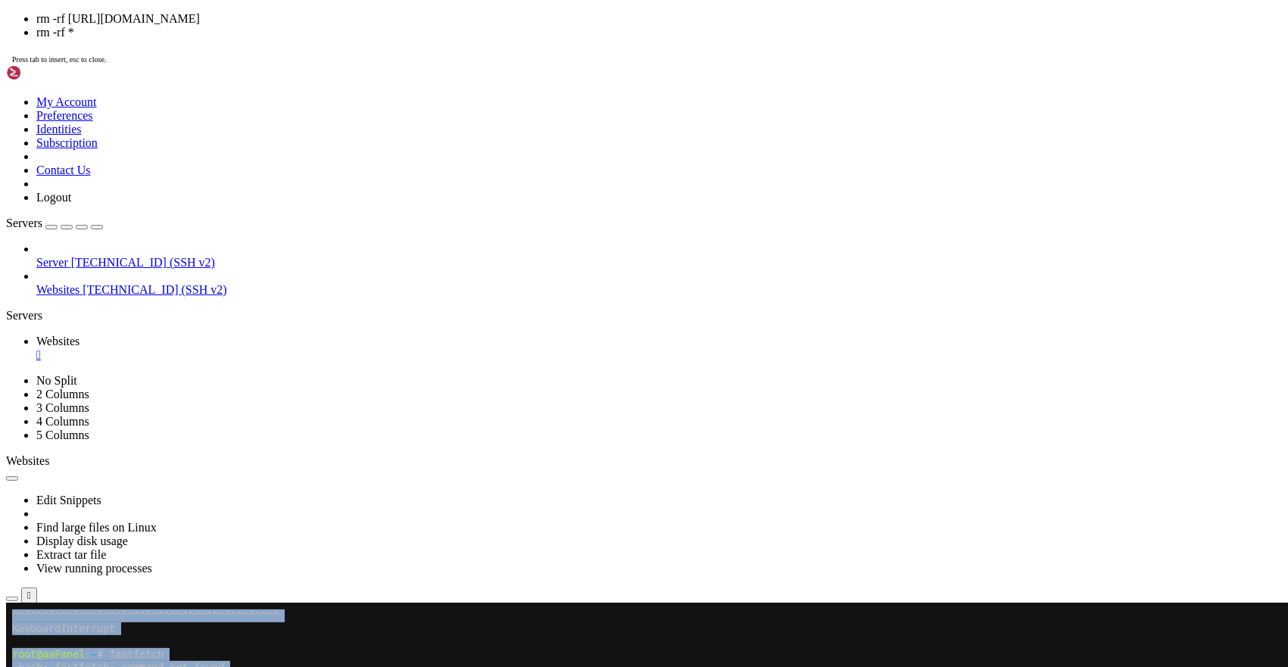
drag, startPoint x: 195, startPoint y: 1216, endPoint x: 51, endPoint y: 1142, distance: 162.6
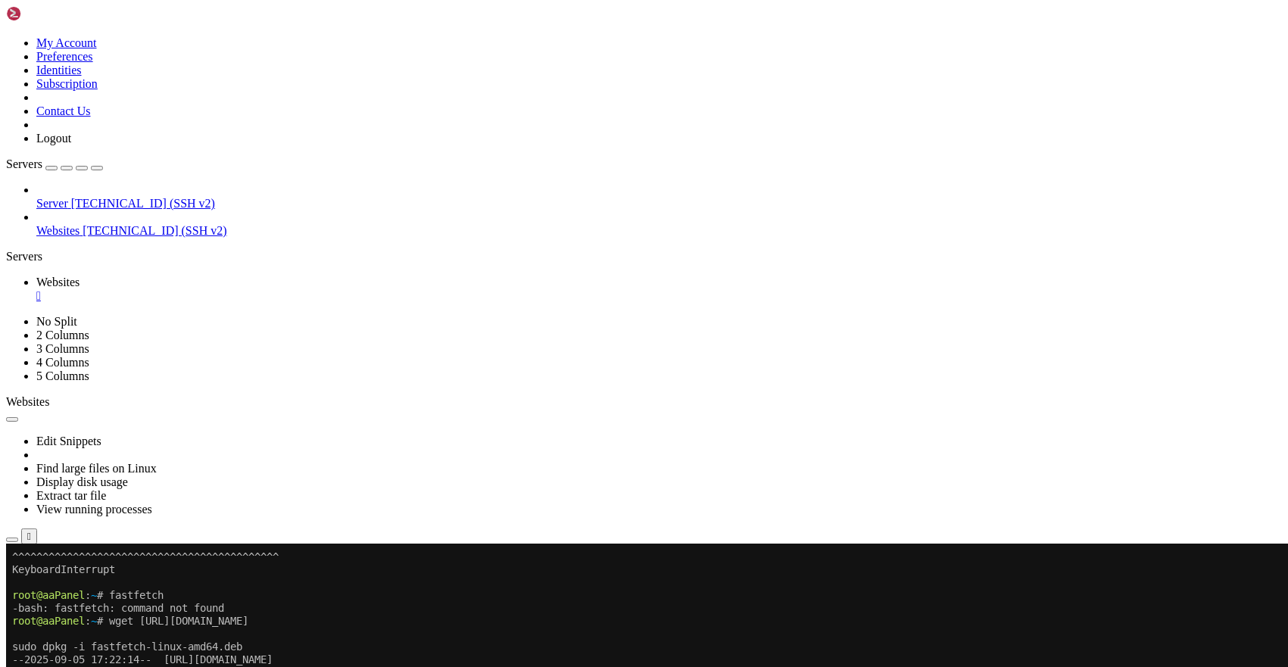
drag, startPoint x: 292, startPoint y: 1084, endPoint x: 14, endPoint y: 1084, distance: 277.9
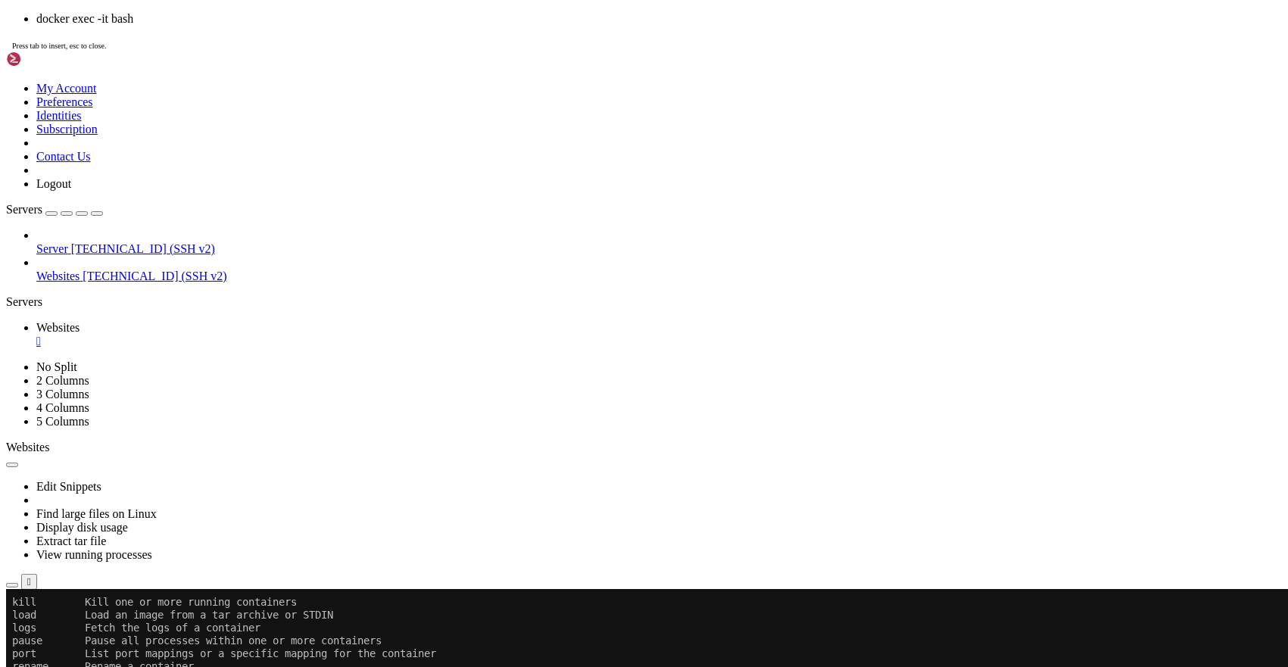
scroll to position [21845, 0]
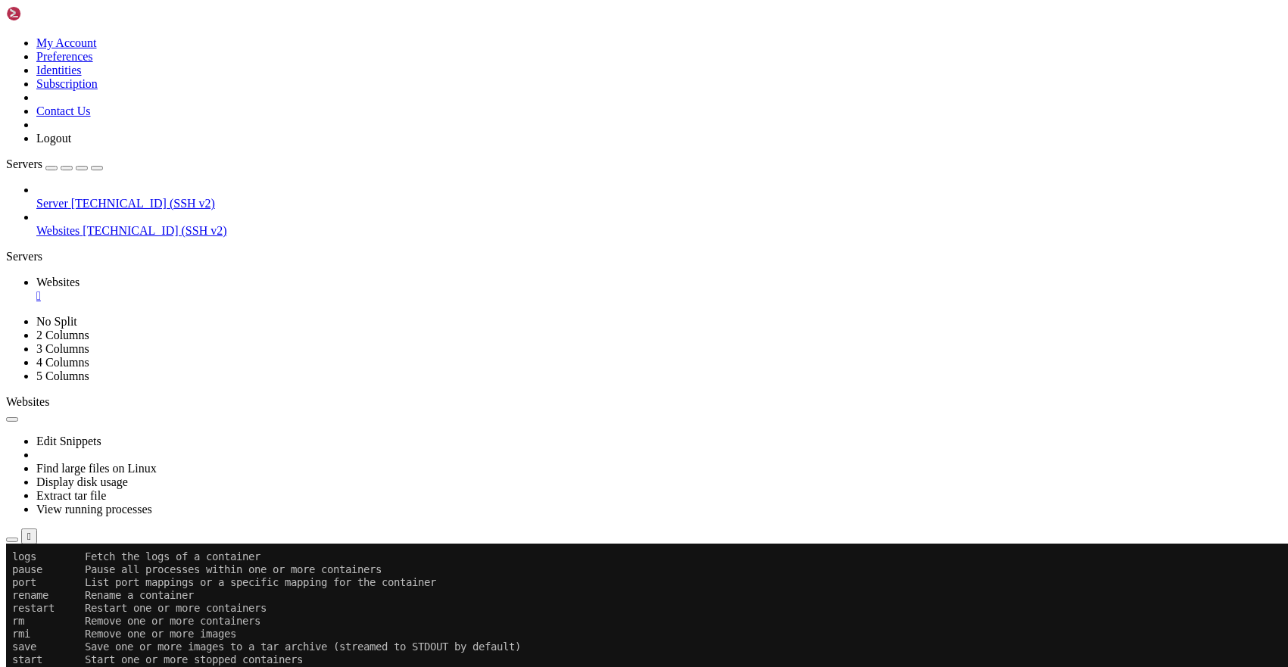
drag, startPoint x: 143, startPoint y: 1071, endPoint x: 316, endPoint y: 1075, distance: 172.7
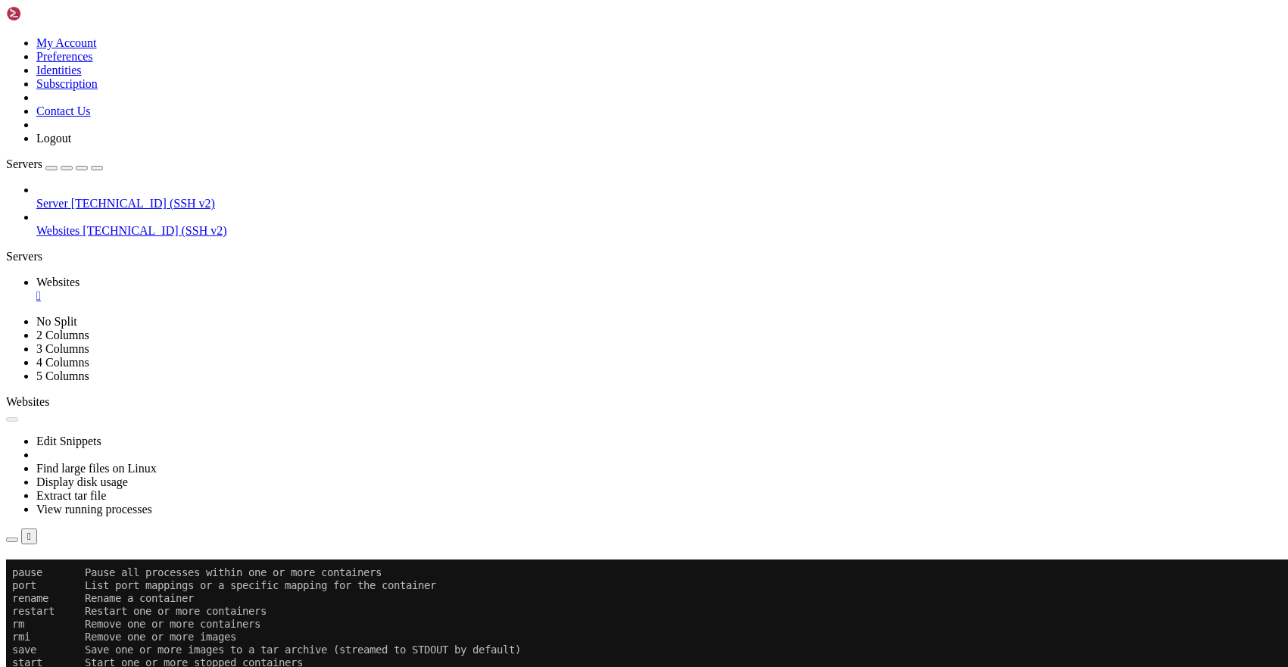
scroll to position [21883, 0]
click at [67, 574] on button "Reconnect" at bounding box center [36, 582] width 61 height 16
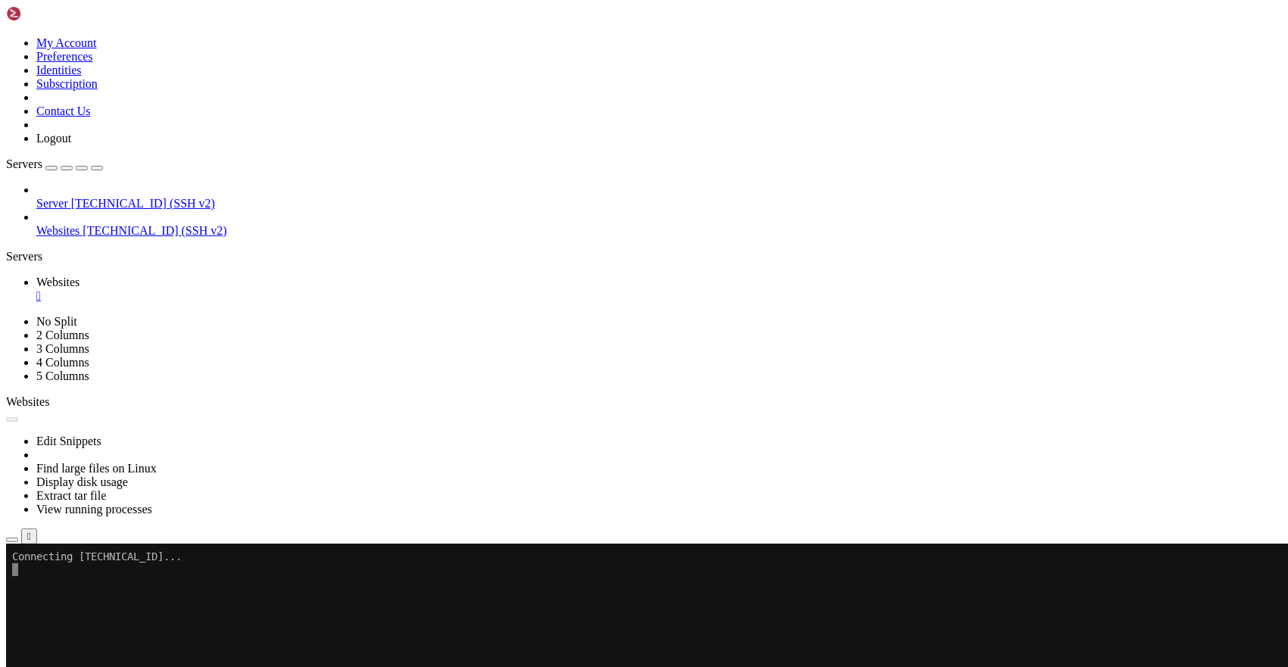
click at [76, 638] on span "Rename" at bounding box center [55, 644] width 39 height 13
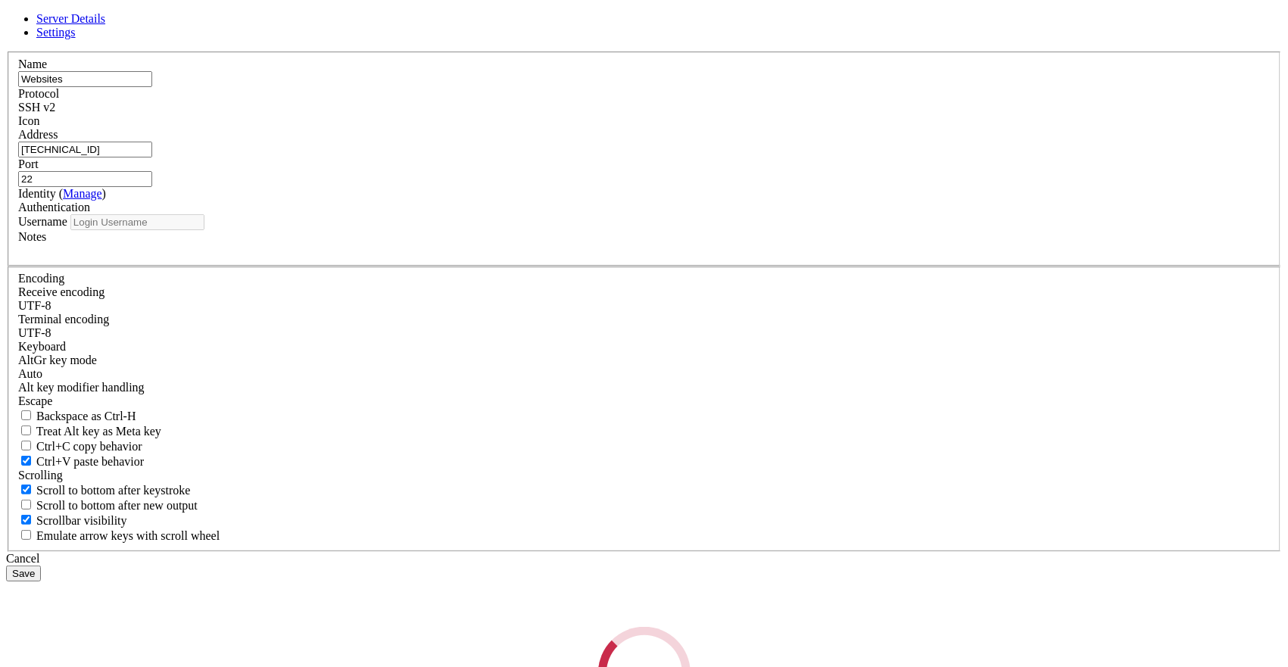
type input "root"
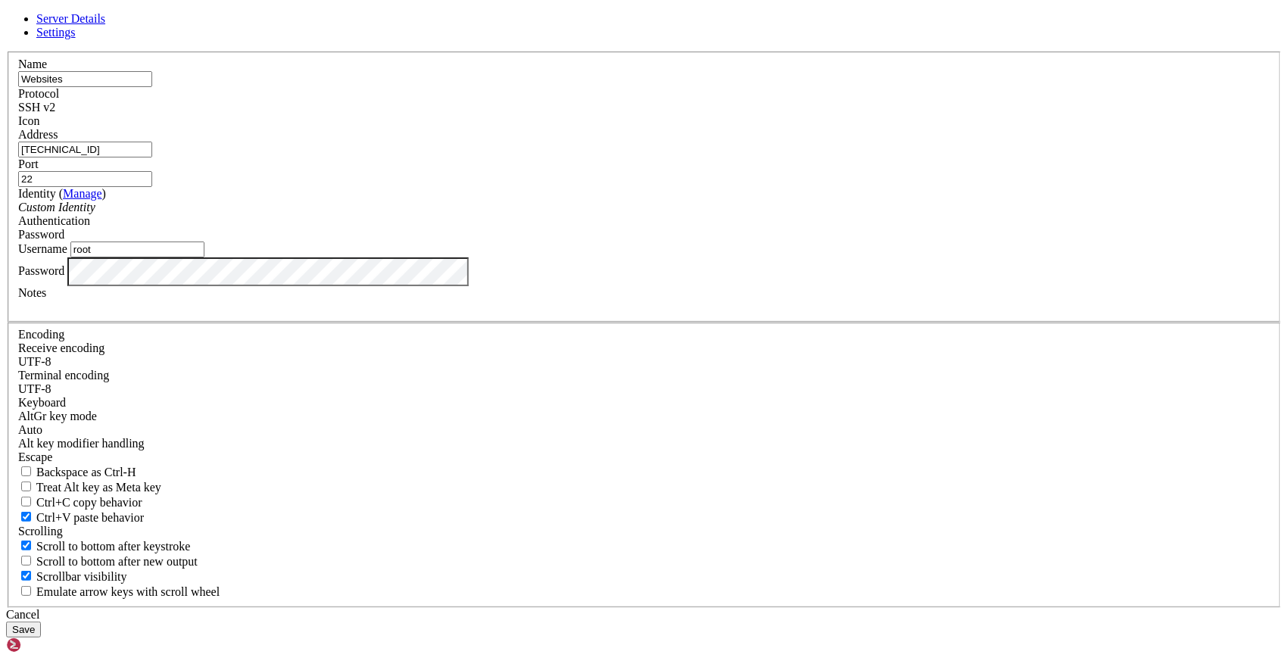
drag, startPoint x: 569, startPoint y: 400, endPoint x: 323, endPoint y: 441, distance: 249.5
click at [323, 441] on div "Server Details Settings Name Websites Protocol SSH v2 Icon" at bounding box center [644, 324] width 1276 height 625
drag, startPoint x: 795, startPoint y: 521, endPoint x: 803, endPoint y: 523, distance: 7.9
click at [41, 622] on button "Save" at bounding box center [23, 630] width 35 height 16
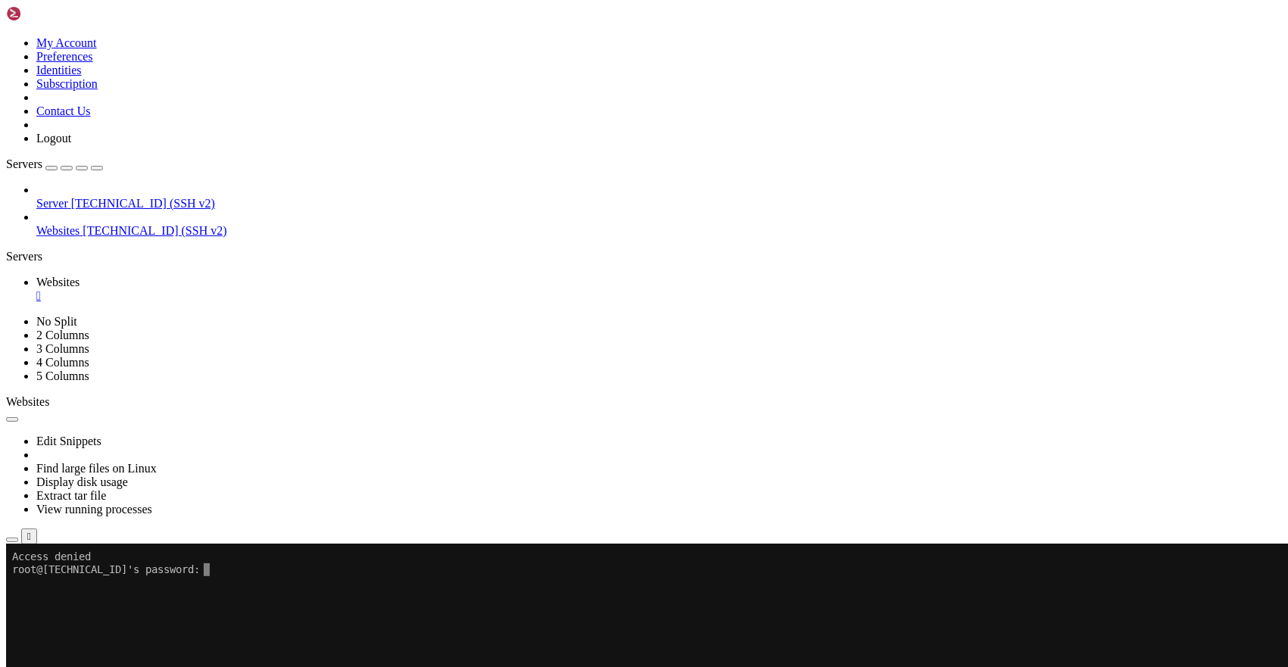
click at [80, 224] on span "Websites" at bounding box center [57, 230] width 43 height 13
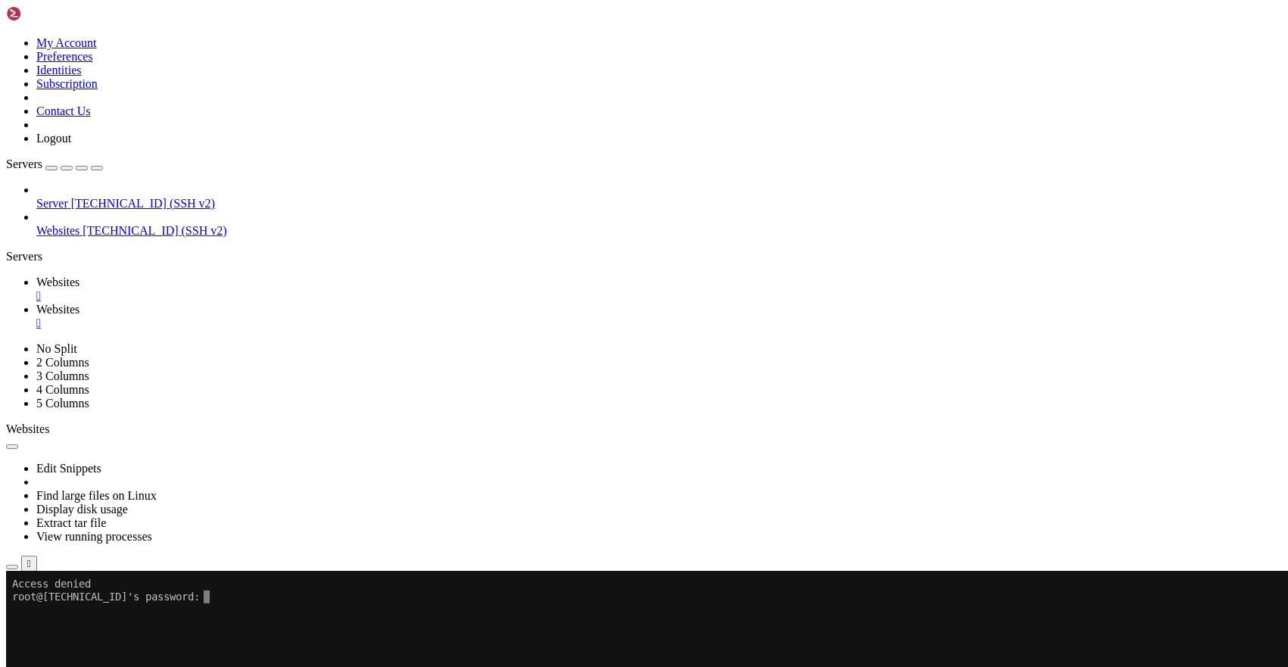
scroll to position [0, 0]
click at [267, 289] on div "" at bounding box center [659, 296] width 1246 height 14
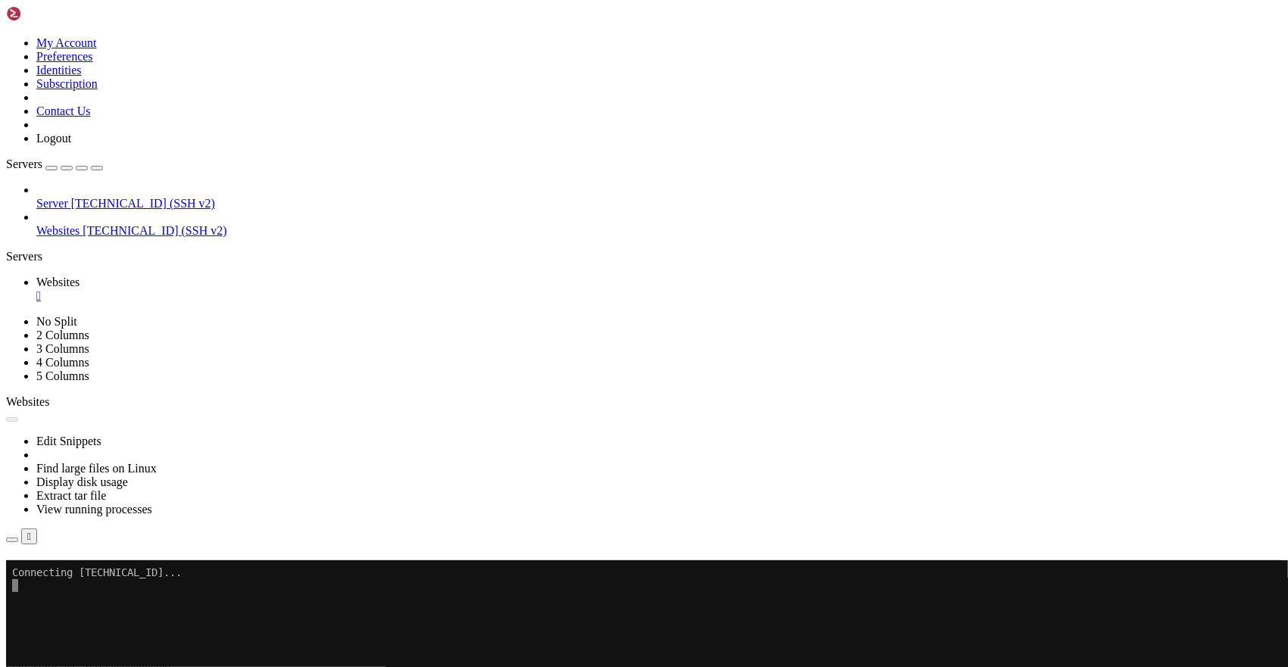
click at [67, 574] on button "Reconnect" at bounding box center [36, 582] width 61 height 16
